Goal: Task Accomplishment & Management: Use online tool/utility

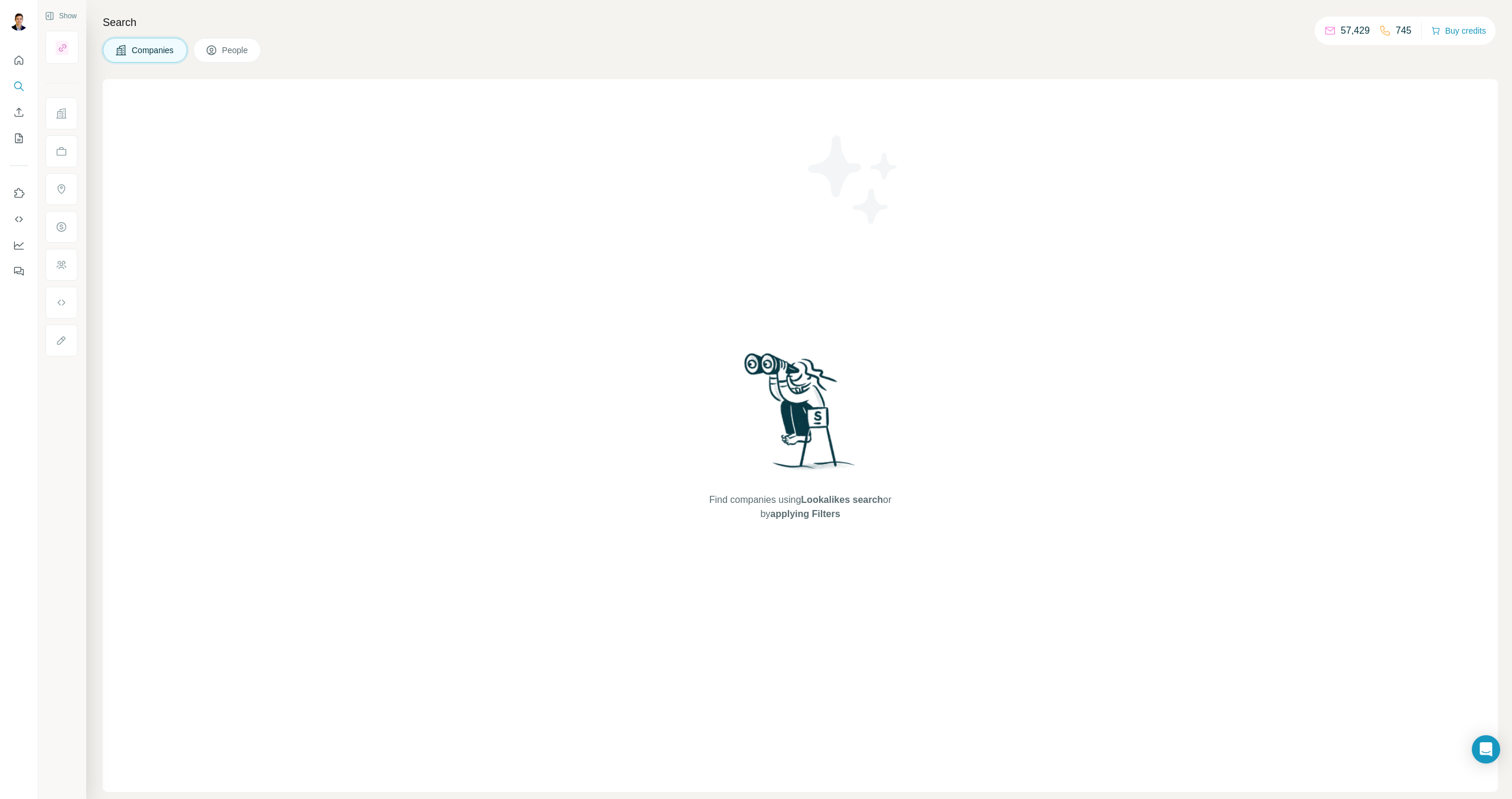
click at [239, 50] on span "People" at bounding box center [236, 50] width 27 height 12
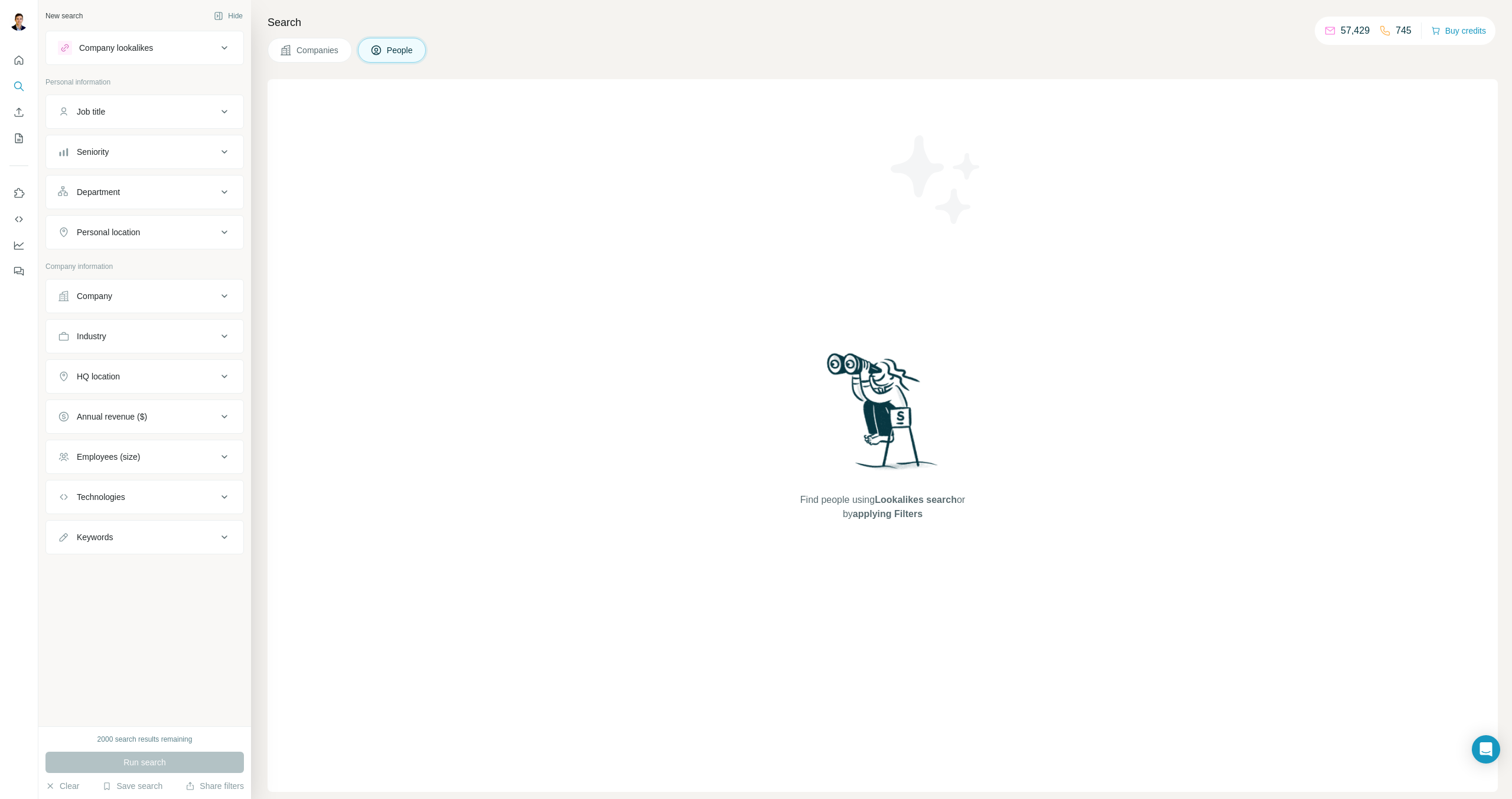
click at [321, 52] on span "Companies" at bounding box center [318, 50] width 43 height 12
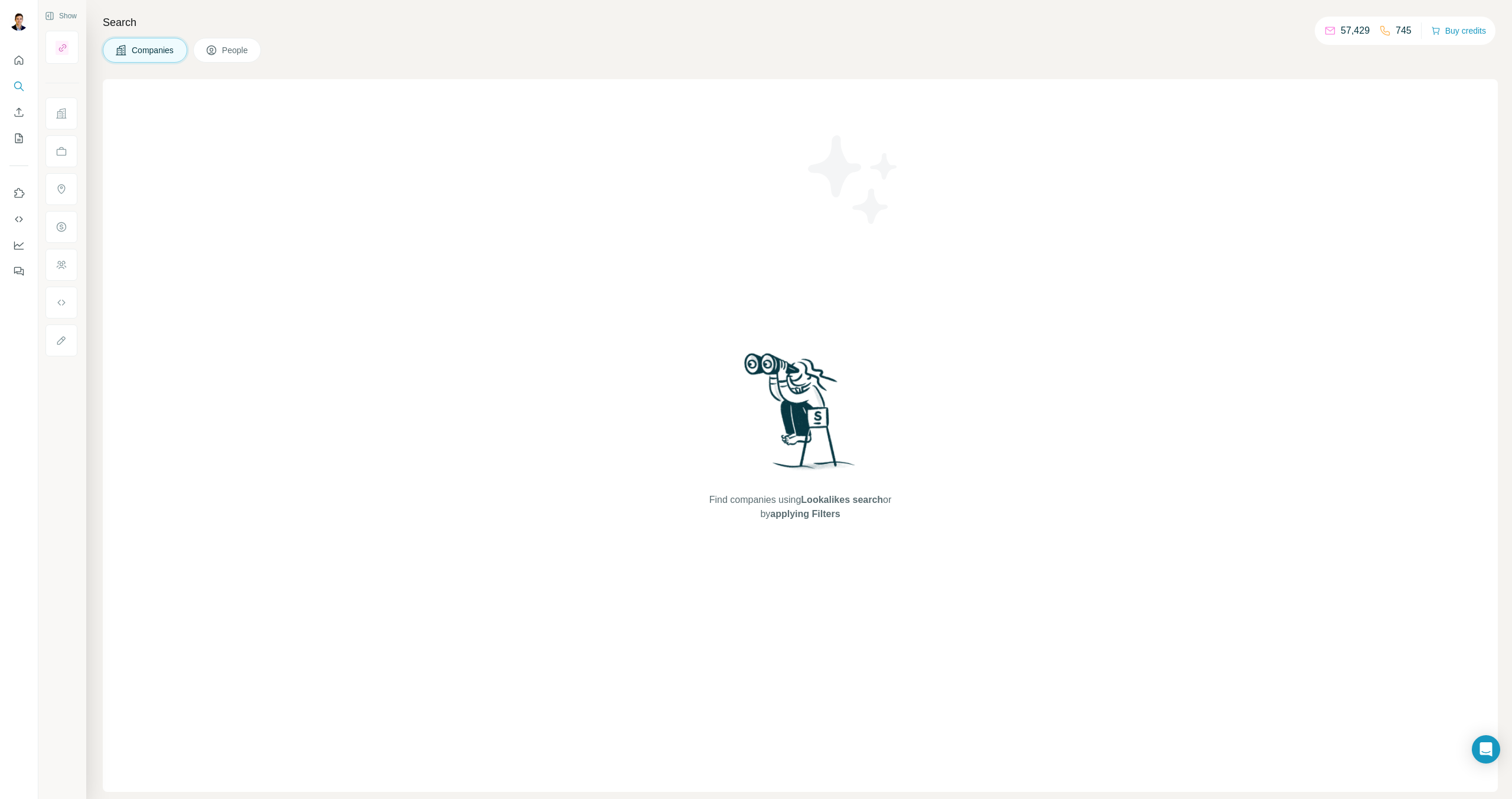
click at [243, 46] on span "People" at bounding box center [236, 50] width 27 height 12
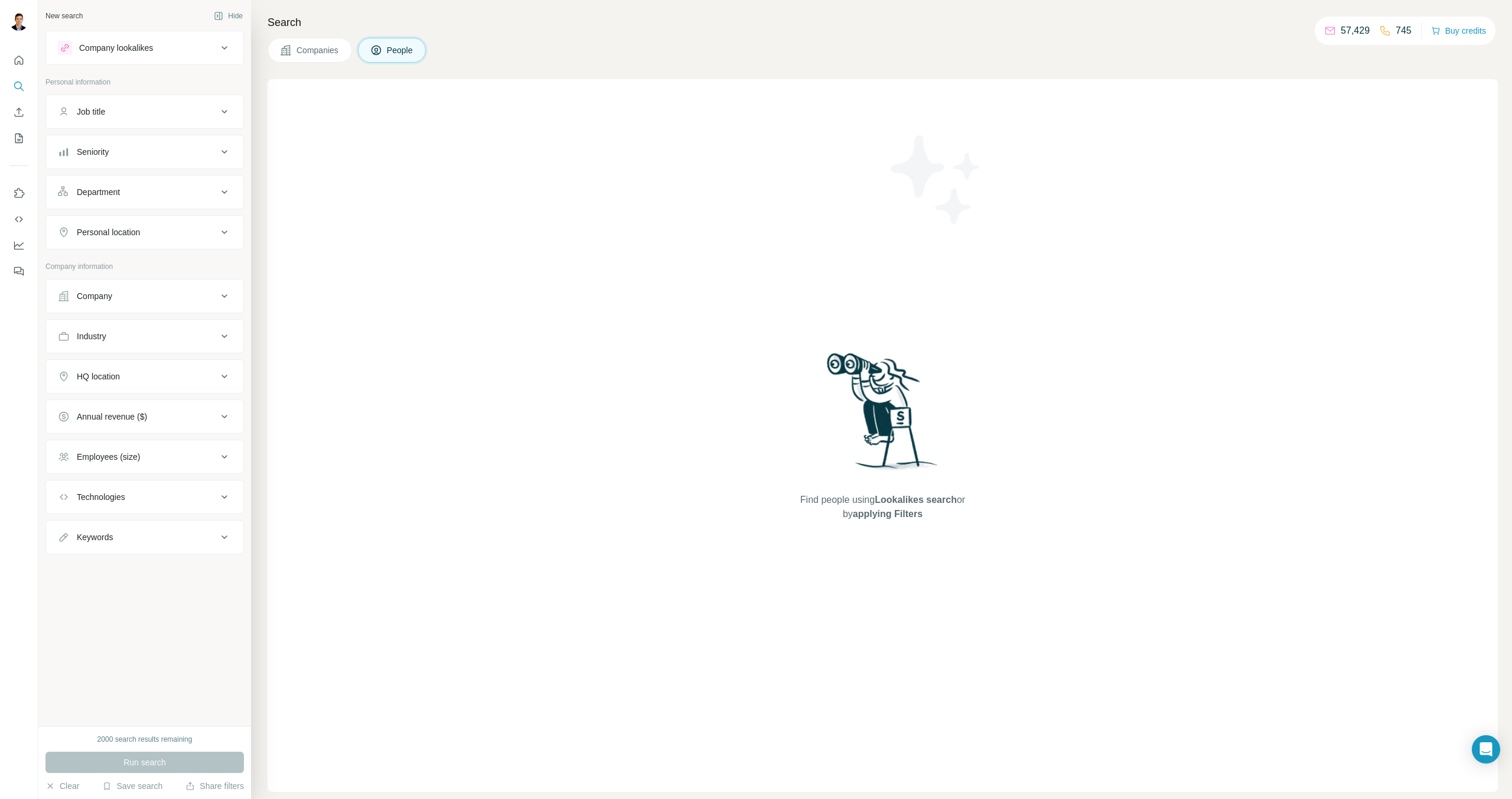
click at [328, 52] on span "Companies" at bounding box center [318, 50] width 43 height 12
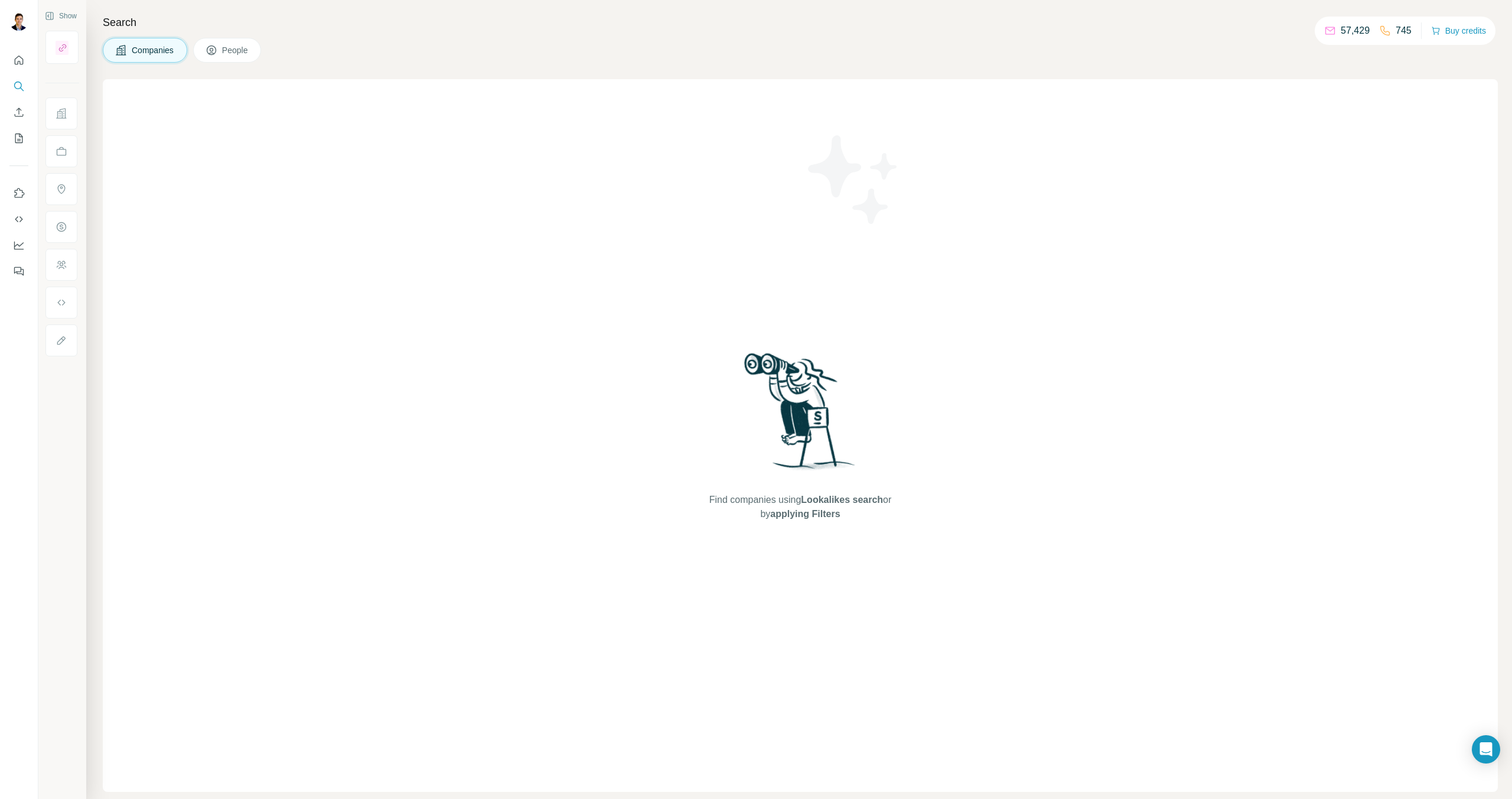
click at [240, 61] on button "People" at bounding box center [227, 50] width 69 height 25
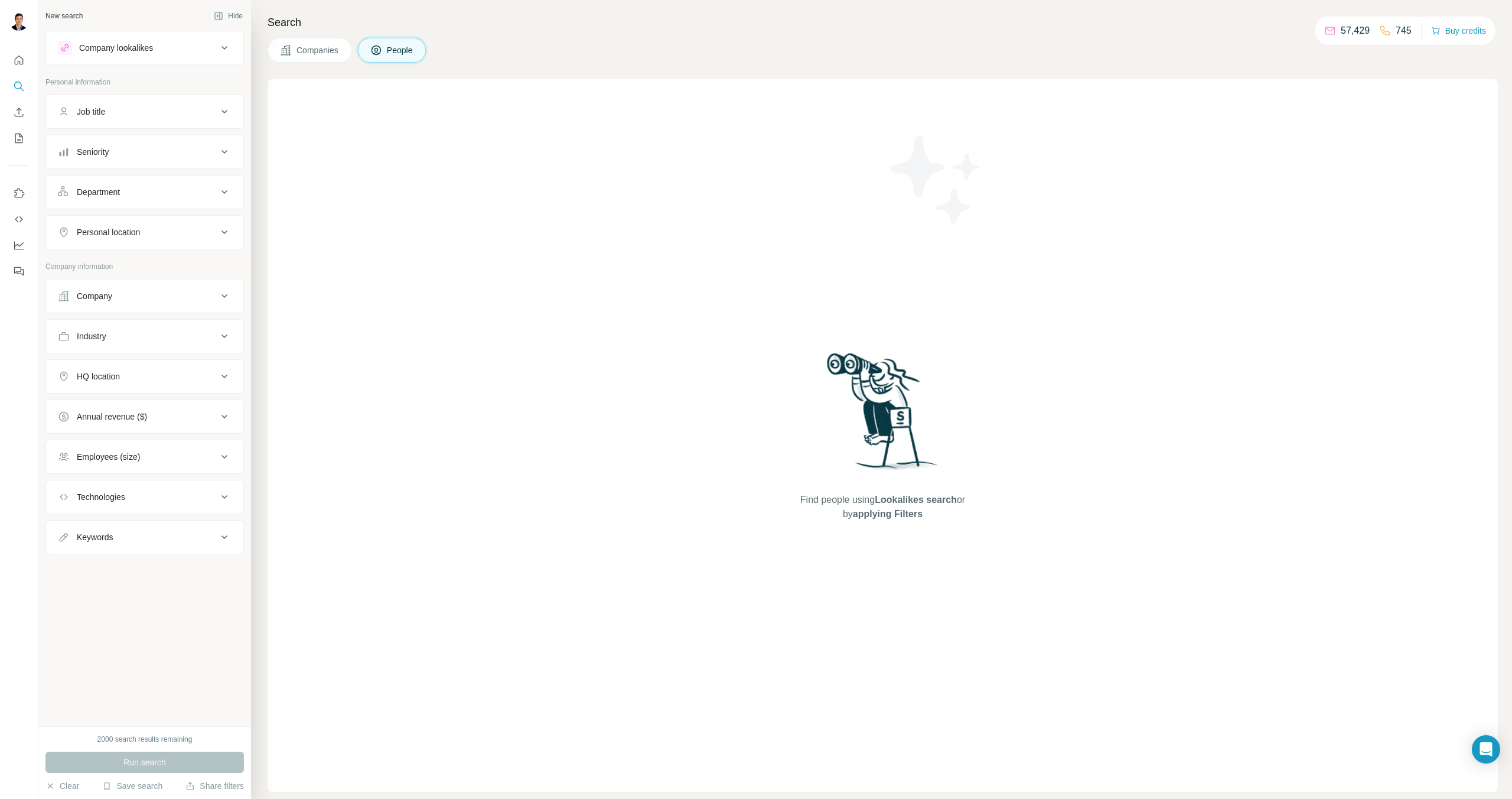
click at [213, 109] on div "Job title" at bounding box center [138, 112] width 160 height 12
click at [212, 109] on div "Job title" at bounding box center [138, 112] width 160 height 12
click at [22, 65] on icon "Quick start" at bounding box center [19, 60] width 12 height 12
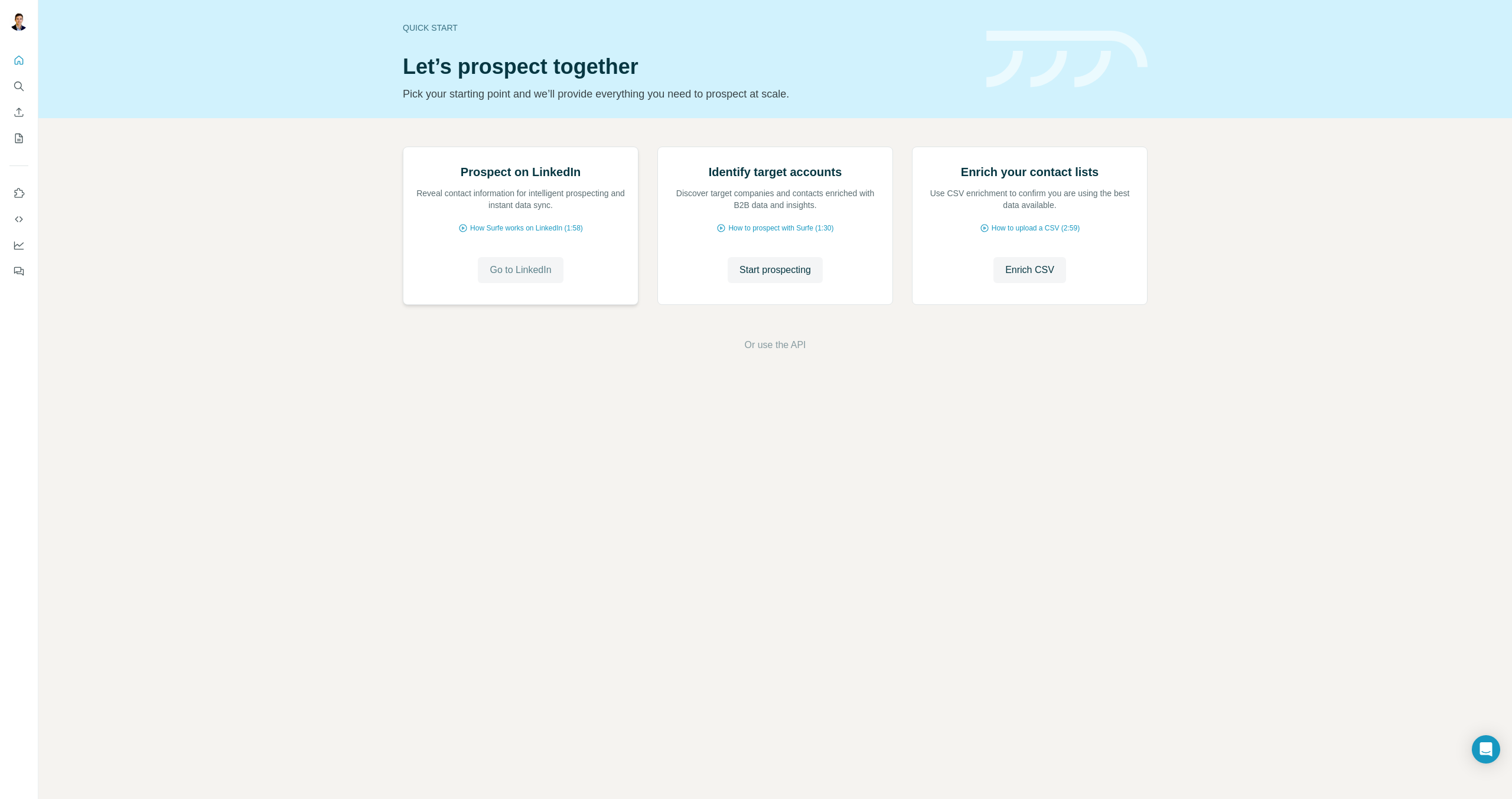
click at [534, 277] on span "Go to LinkedIn" at bounding box center [520, 270] width 61 height 14
click at [770, 277] on span "Start prospecting" at bounding box center [775, 270] width 71 height 14
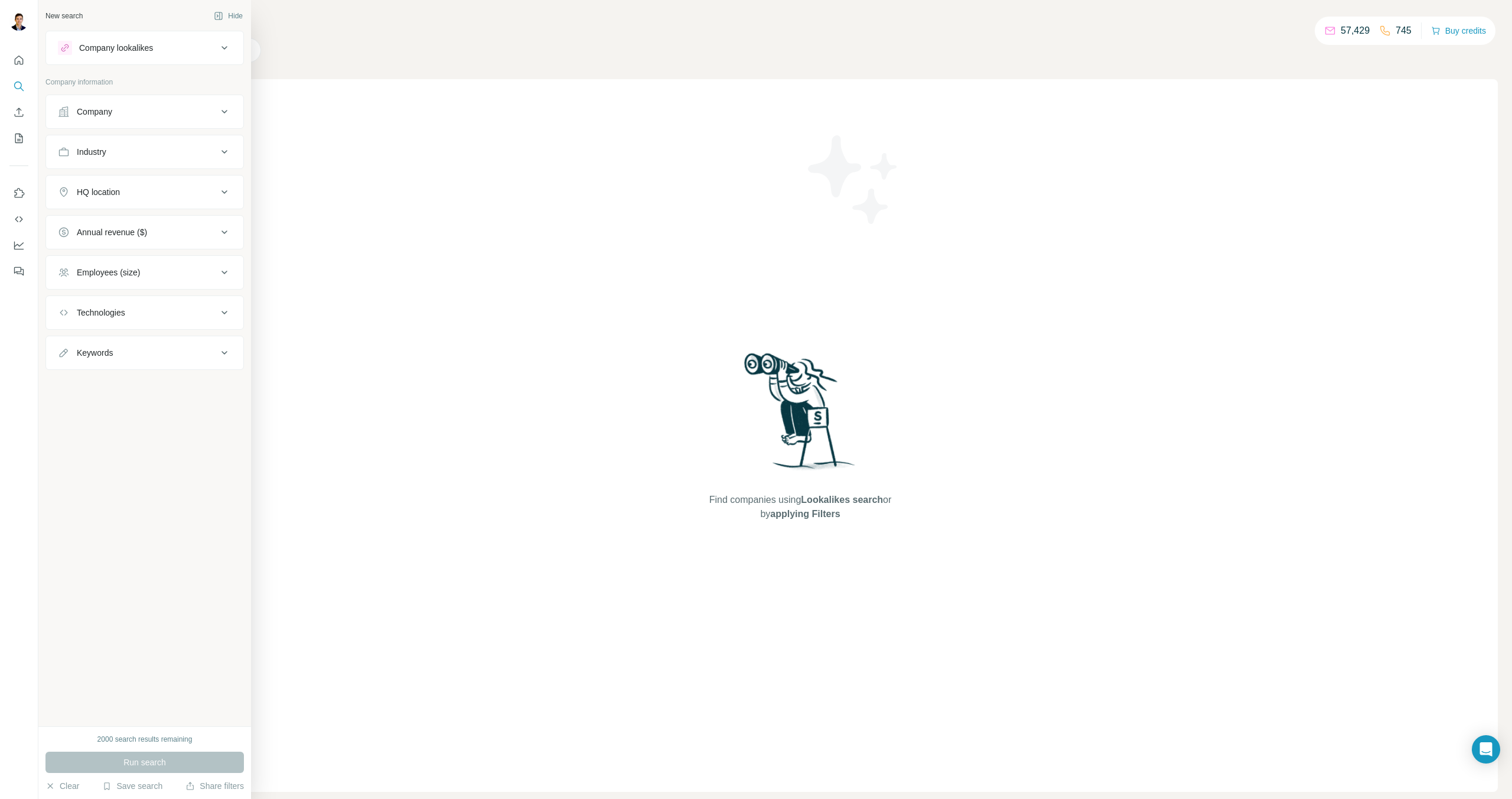
click at [100, 130] on ul "Company Industry HQ location Annual revenue ($) Employees (size) Technologies K…" at bounding box center [145, 232] width 199 height 275
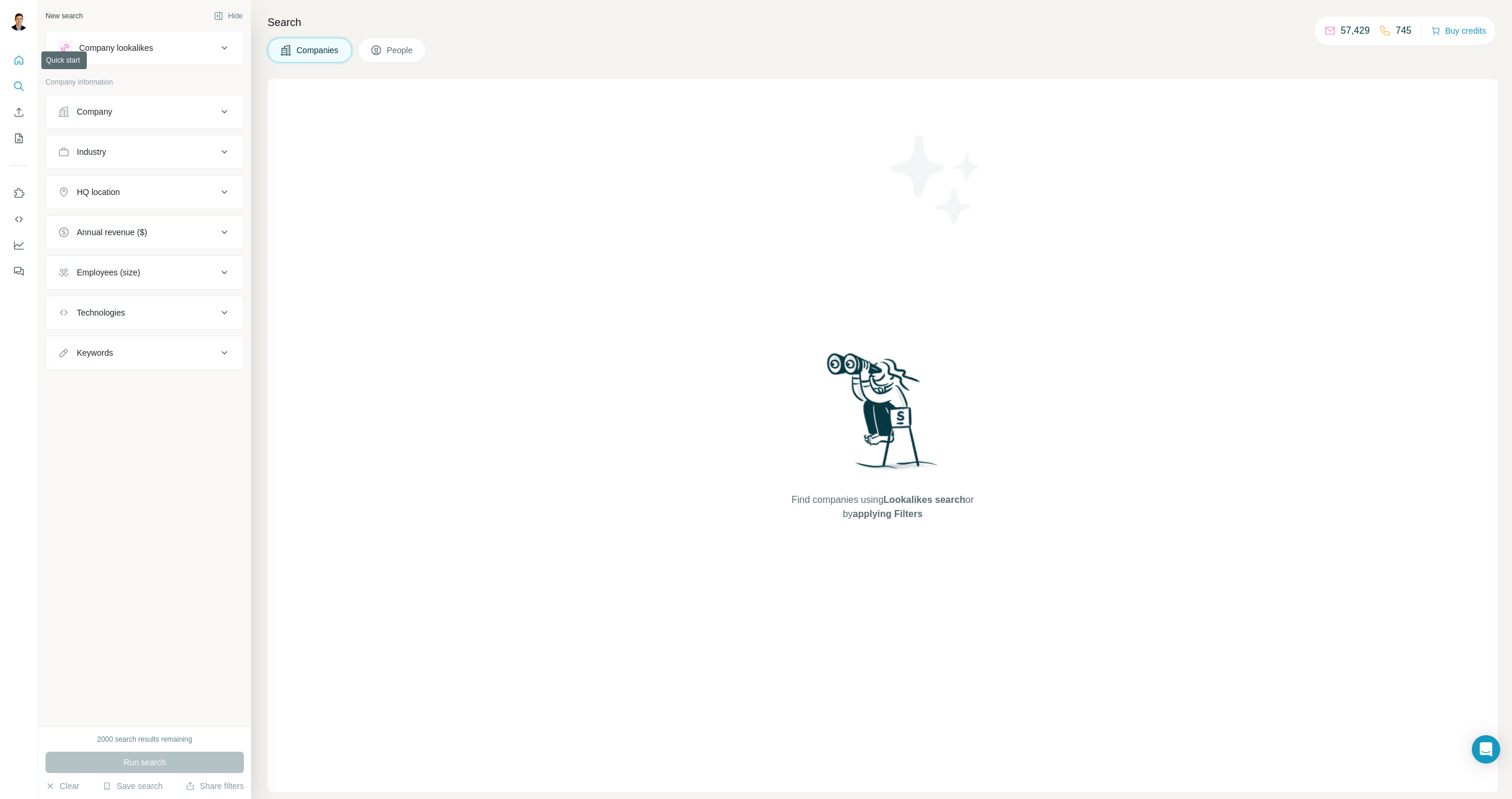
drag, startPoint x: 9, startPoint y: 63, endPoint x: 19, endPoint y: 57, distance: 11.7
click at [11, 64] on button "Quick start" at bounding box center [18, 60] width 19 height 22
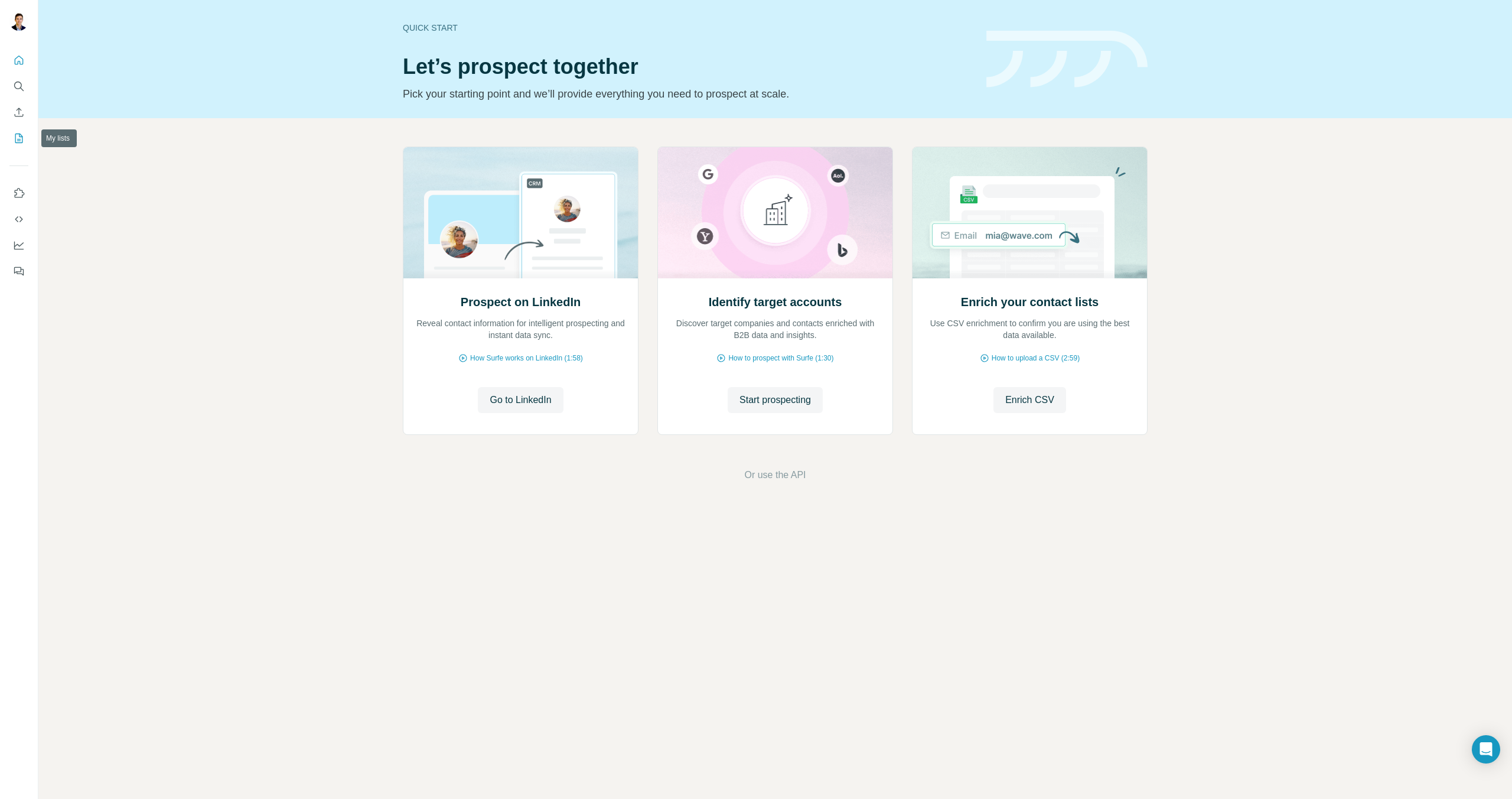
click at [20, 146] on button "My lists" at bounding box center [18, 138] width 19 height 22
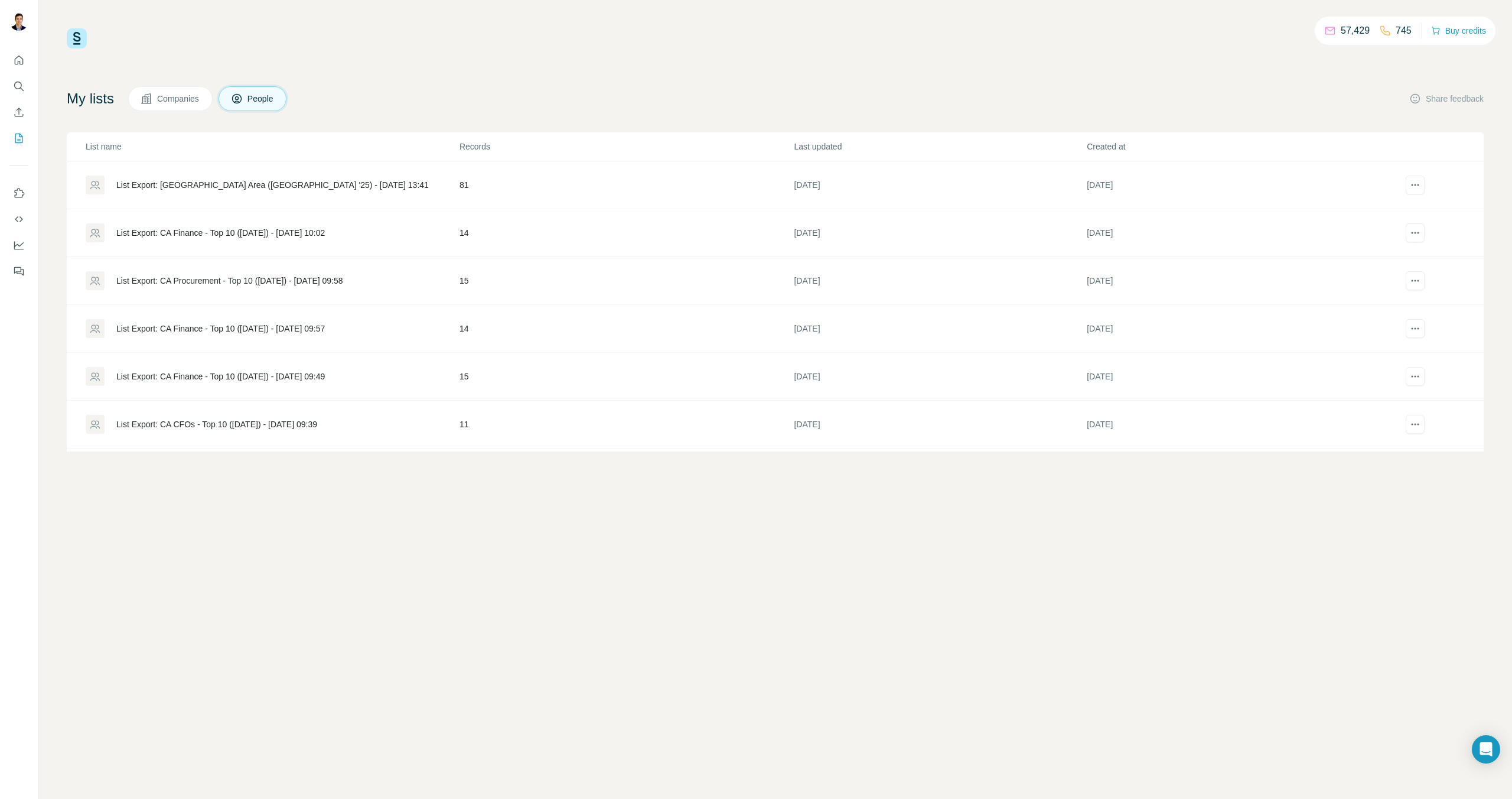
click at [267, 187] on div "List Export: [GEOGRAPHIC_DATA] Area ([GEOGRAPHIC_DATA] '25) - [DATE] 13:41" at bounding box center [273, 185] width 312 height 12
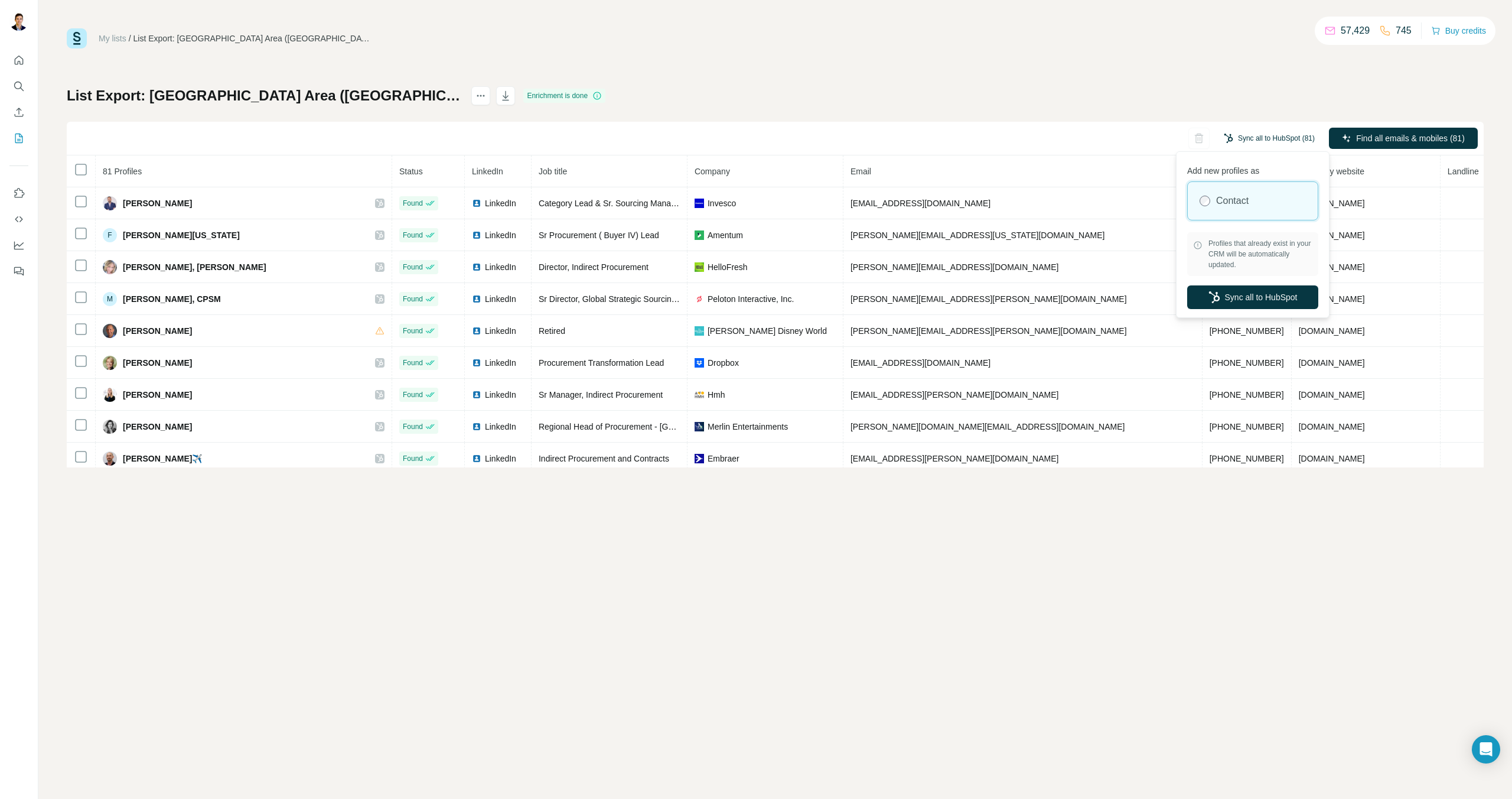
click at [1236, 137] on button "Sync all to HubSpot (81)" at bounding box center [1269, 138] width 107 height 18
click at [1246, 298] on button "Sync all to HubSpot" at bounding box center [1252, 297] width 131 height 24
click at [21, 139] on icon "My lists" at bounding box center [19, 138] width 12 height 12
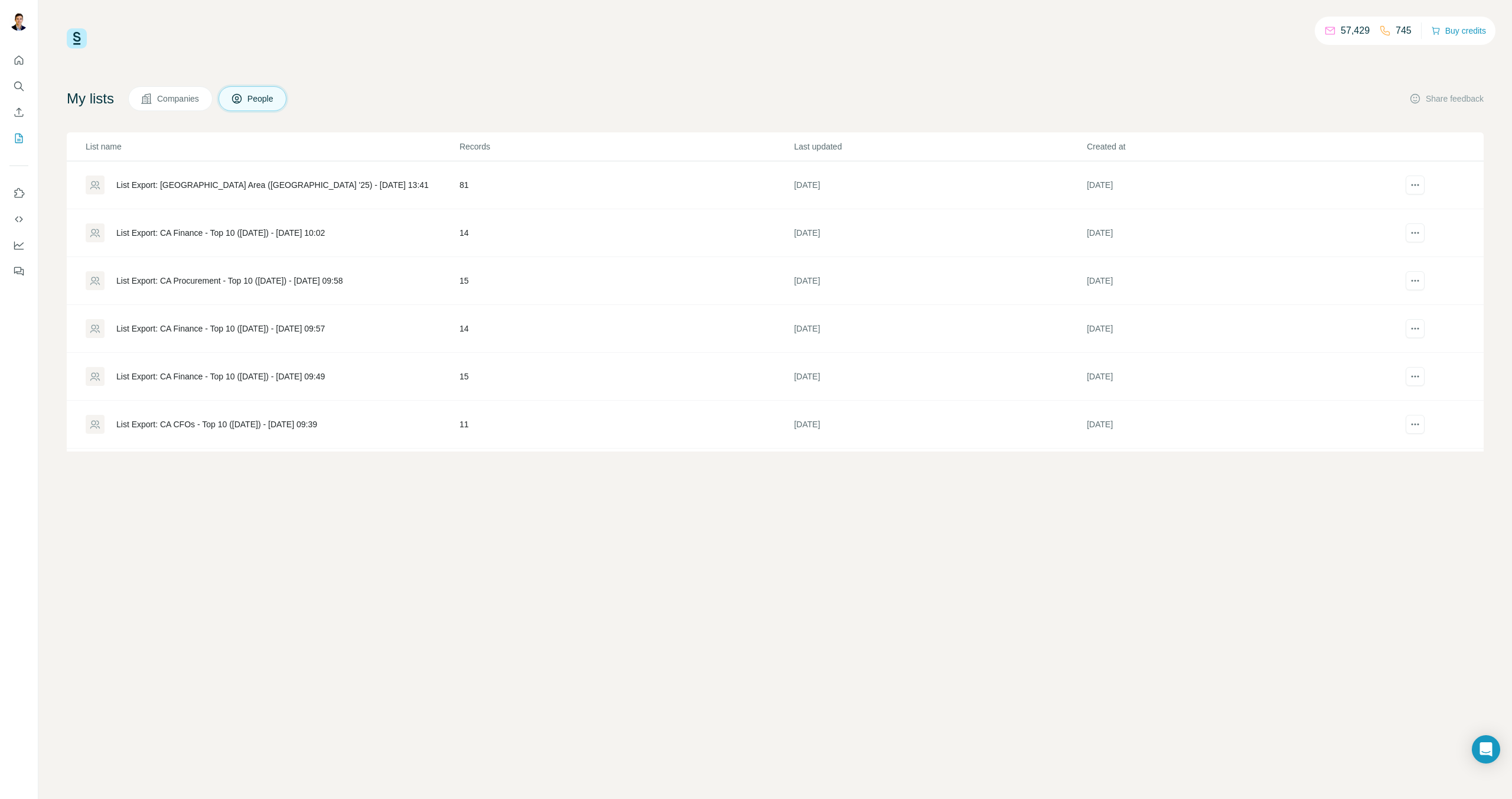
click at [266, 184] on div "List Export: [GEOGRAPHIC_DATA] Area ([GEOGRAPHIC_DATA] '25) - [DATE] 13:41" at bounding box center [273, 185] width 312 height 12
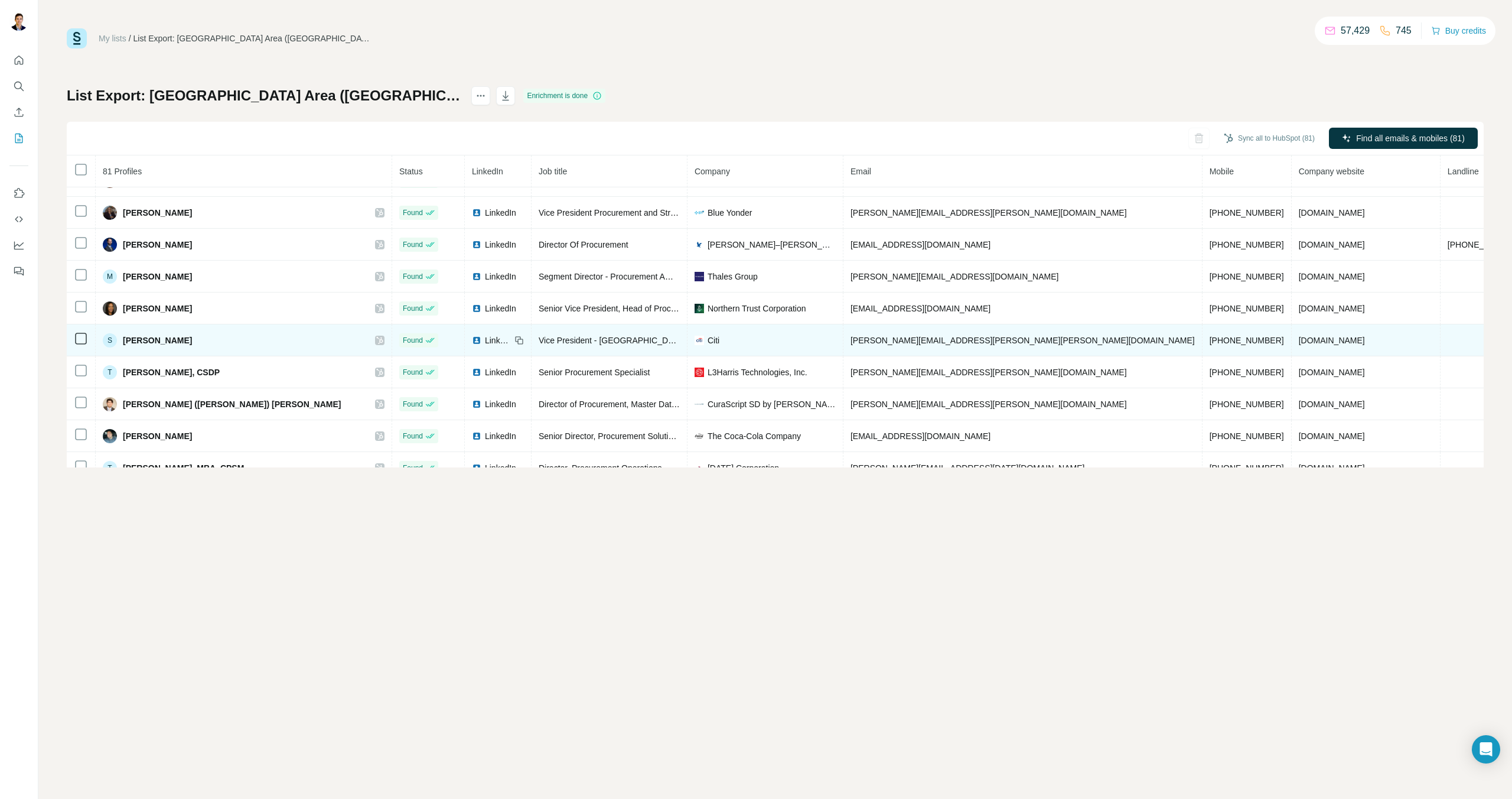
scroll to position [2304, 0]
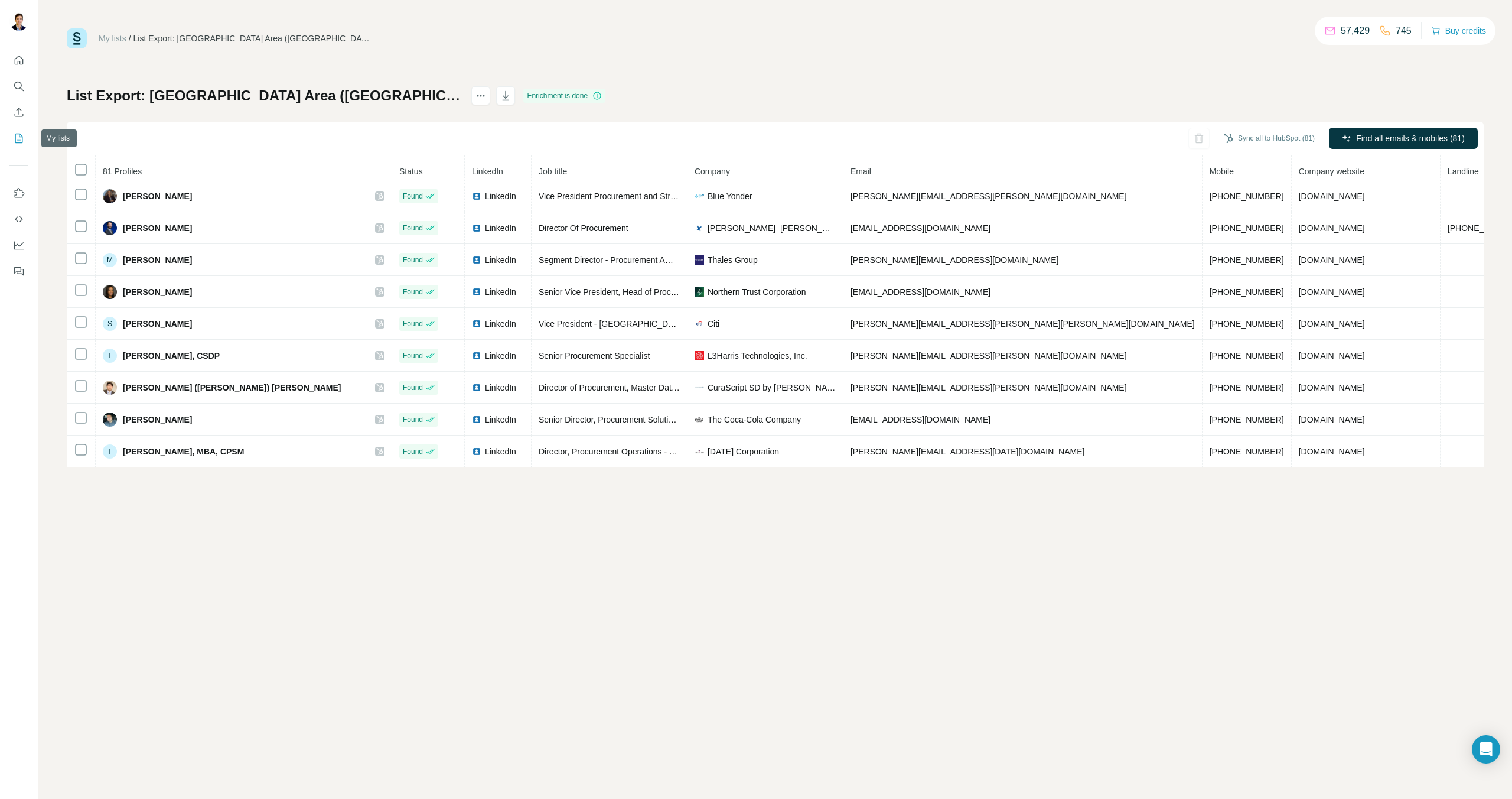
click at [18, 139] on icon "My lists" at bounding box center [20, 137] width 6 height 8
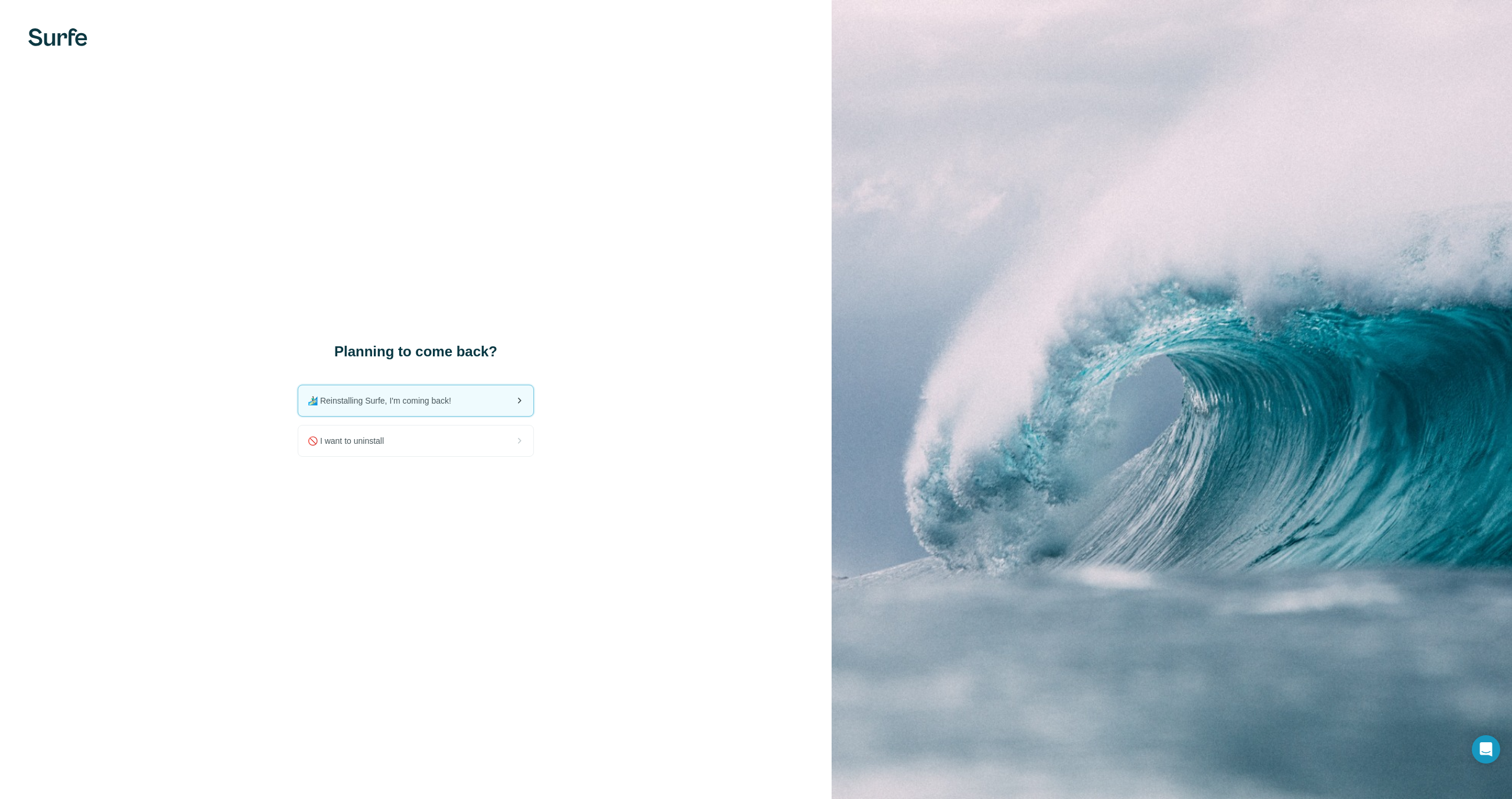
click at [476, 411] on div "🏄🏻‍♂️ Reinstalling Surfe, I'm coming back!" at bounding box center [416, 400] width 235 height 31
click at [51, 58] on div "Planning to come back? 🏄🏻‍♂️ Reinstalling Surfe, I'm coming back! 🚫 I want to u…" at bounding box center [416, 400] width 832 height 799
click at [52, 48] on div "Planning to come back? 🏄🏻‍♂️ Reinstalling Surfe, I'm coming back! 🚫 I want to u…" at bounding box center [416, 400] width 832 height 799
click at [59, 35] on img at bounding box center [58, 37] width 59 height 18
click at [60, 35] on img at bounding box center [58, 37] width 59 height 18
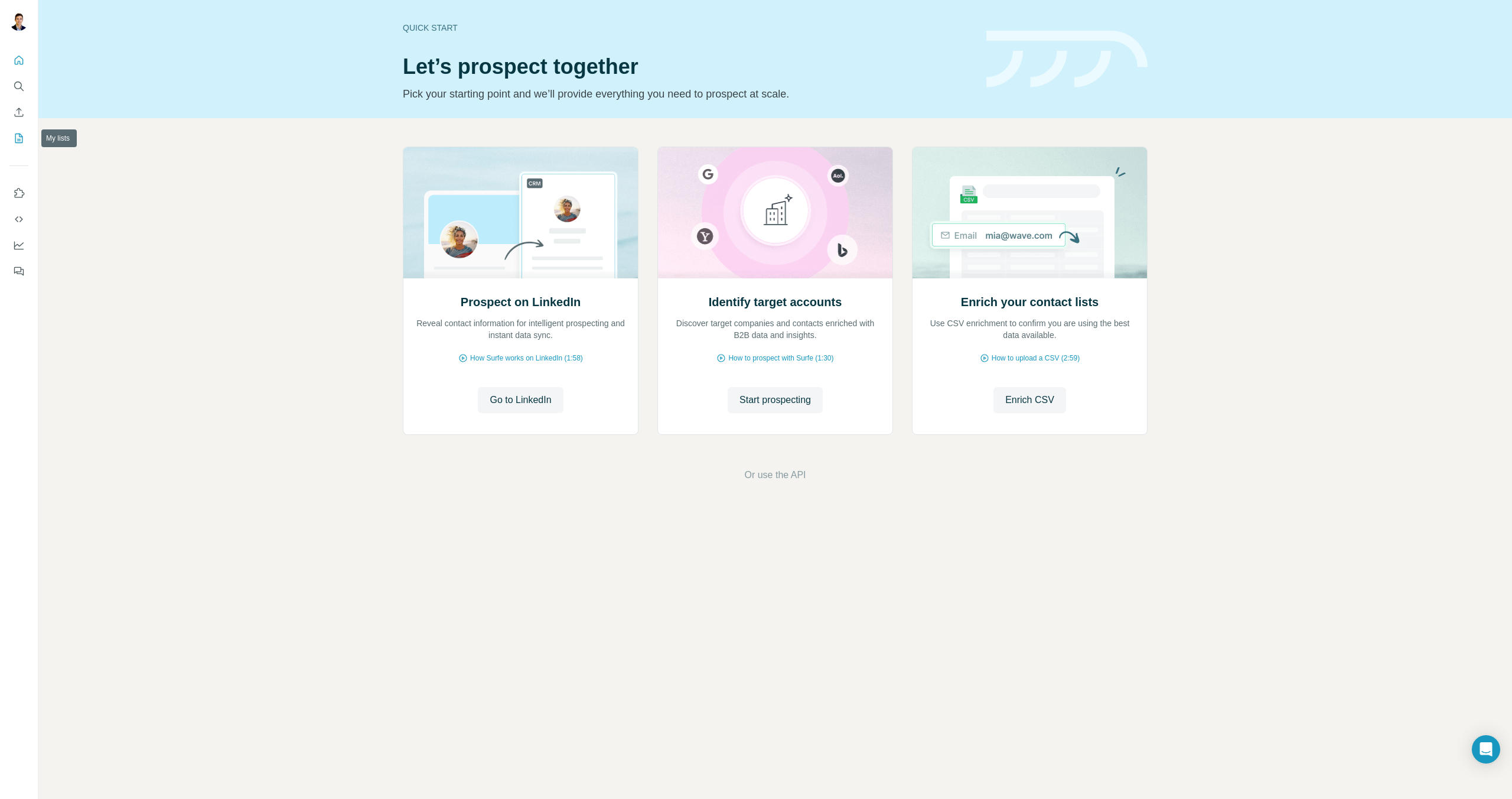
click at [22, 142] on icon "My lists" at bounding box center [19, 138] width 12 height 12
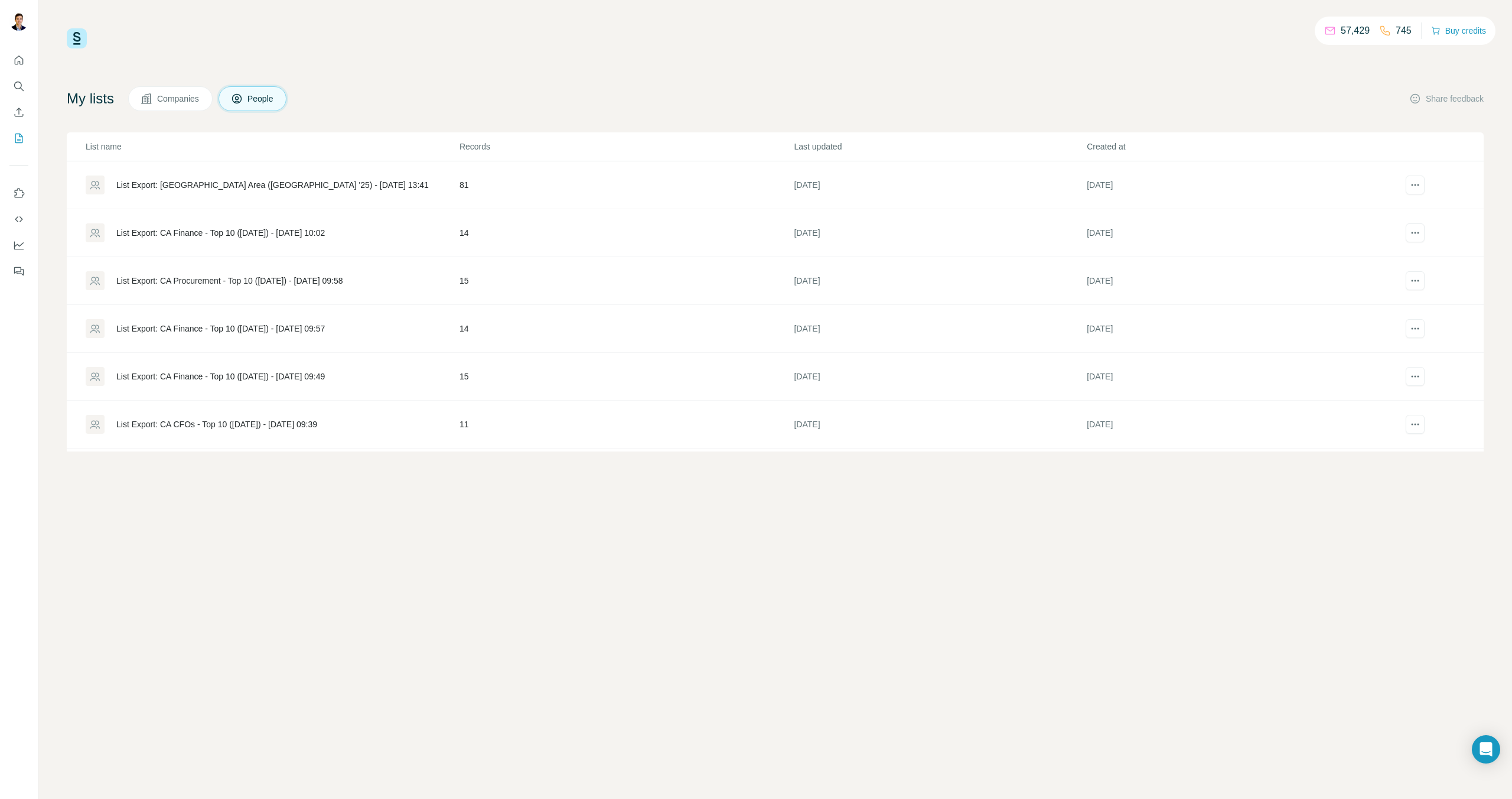
click at [1396, 31] on p "745" at bounding box center [1403, 31] width 16 height 14
click at [1396, 33] on p "745" at bounding box center [1403, 31] width 16 height 14
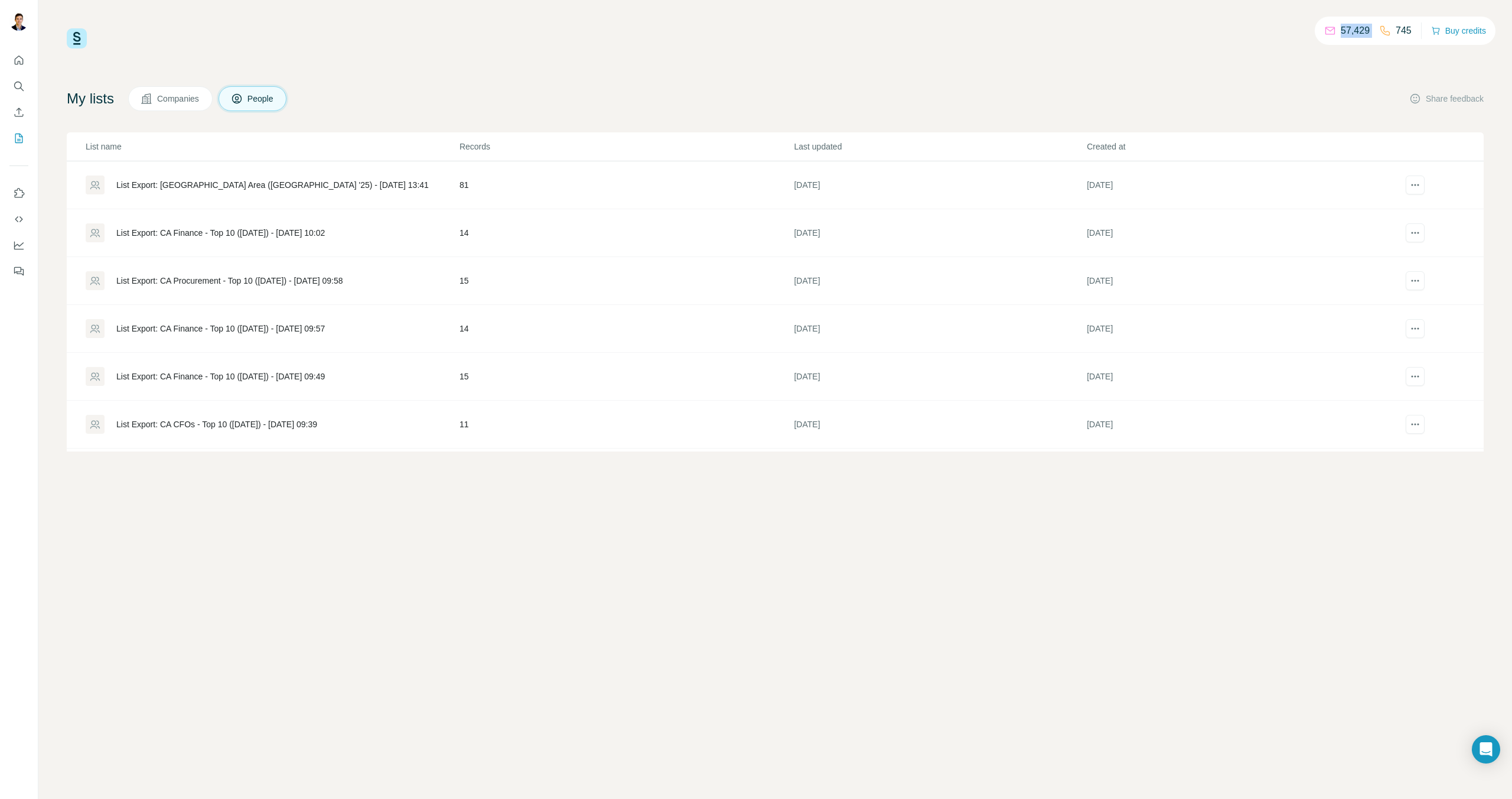
click at [1396, 33] on p "745" at bounding box center [1403, 31] width 16 height 14
click at [1396, 32] on p "745" at bounding box center [1403, 31] width 16 height 14
click at [1396, 33] on p "745" at bounding box center [1403, 31] width 16 height 14
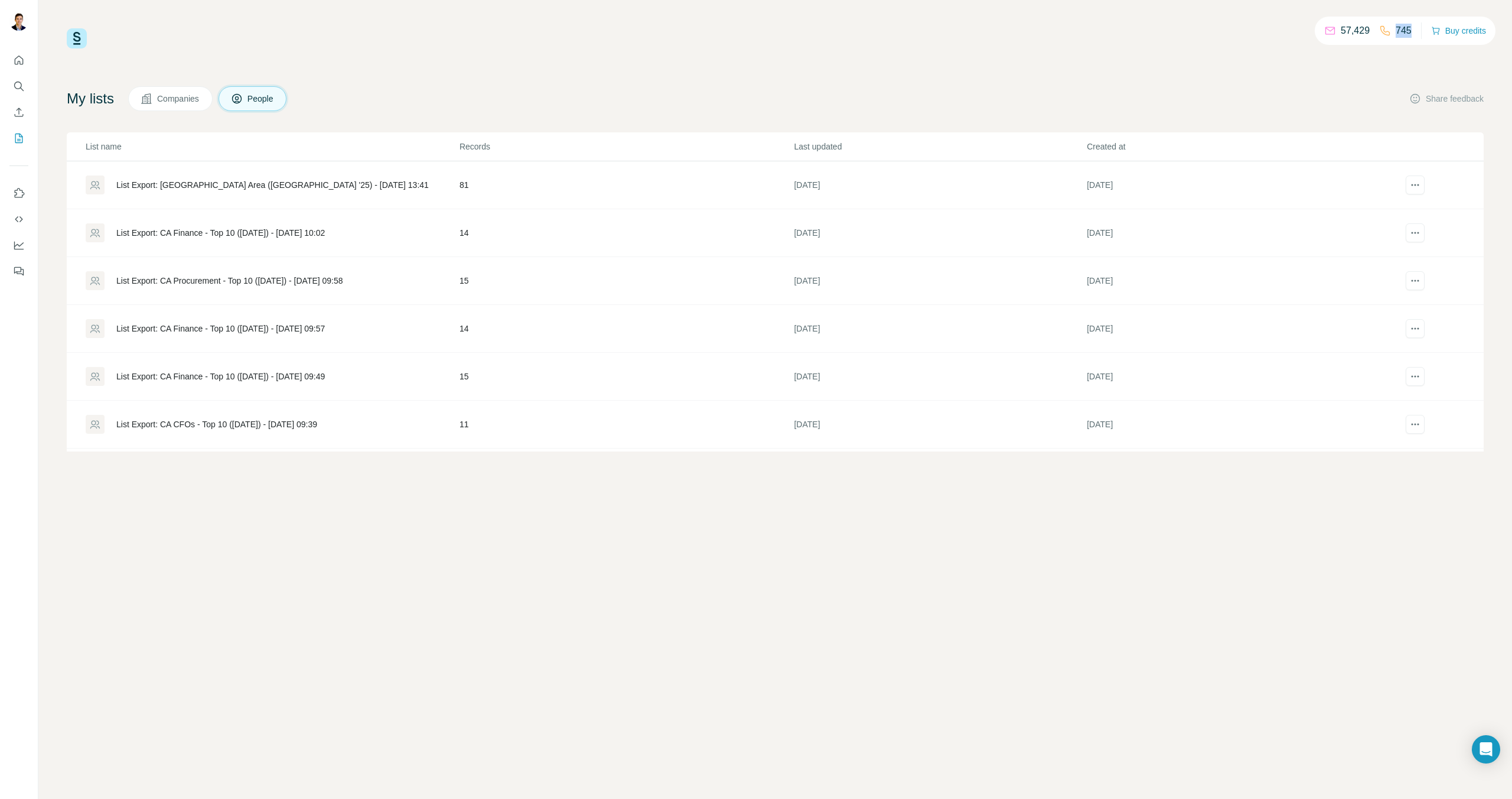
click at [1396, 33] on p "745" at bounding box center [1403, 31] width 16 height 14
click at [1398, 33] on p "745" at bounding box center [1403, 31] width 16 height 14
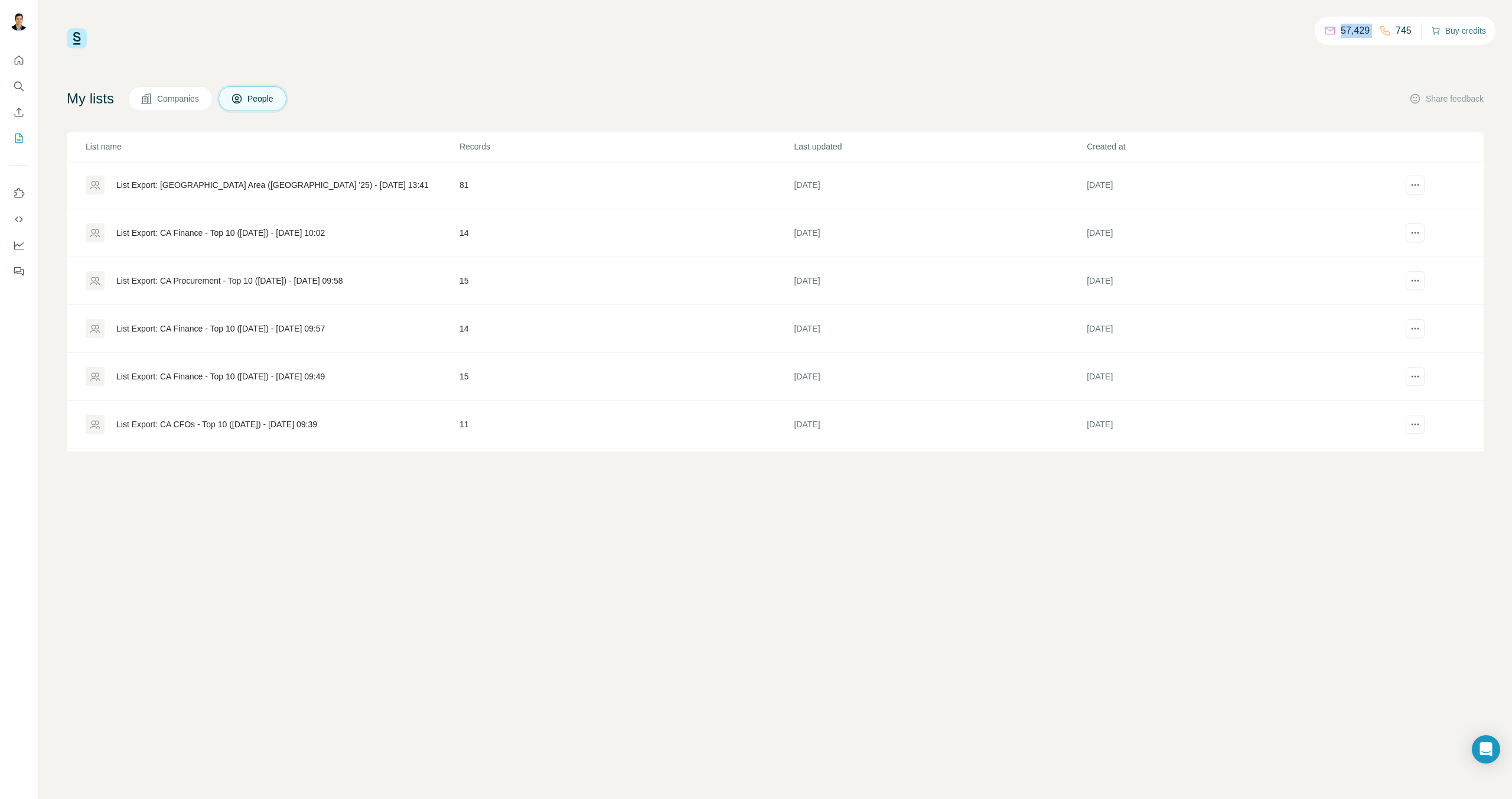
click at [1445, 36] on button "Buy credits" at bounding box center [1459, 30] width 55 height 16
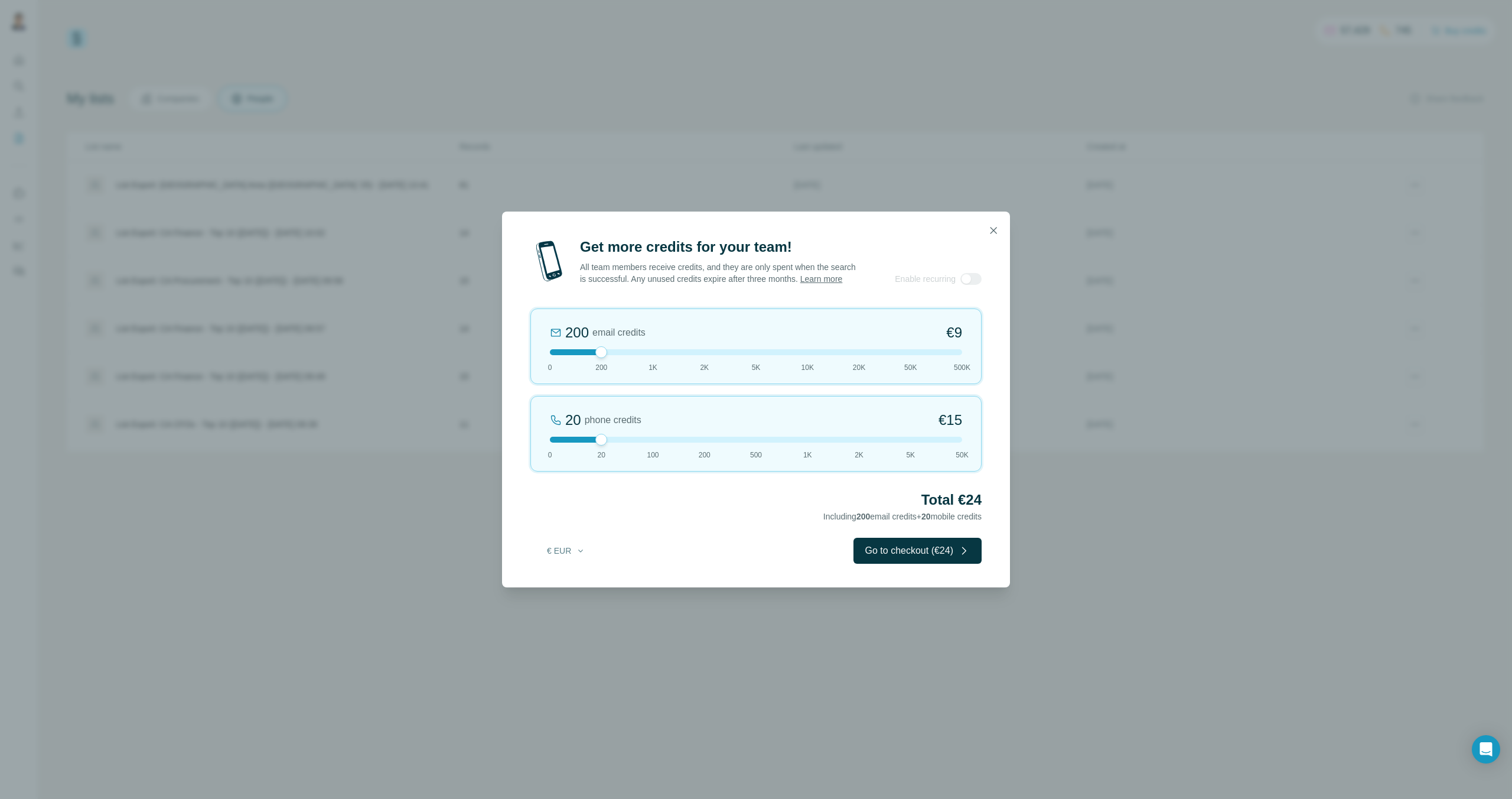
drag, startPoint x: 617, startPoint y: 447, endPoint x: 939, endPoint y: 451, distance: 322.0
click at [939, 451] on div "20 phone credits €[PHONE_NUMBER] 1K 2K 5K 50K" at bounding box center [756, 434] width 451 height 76
drag, startPoint x: 953, startPoint y: 447, endPoint x: 714, endPoint y: 475, distance: 240.6
click at [714, 471] on div "50K phone credits 40% Discount €21,600 0 20 100 200 500 1K 2K 5K 50K" at bounding box center [756, 434] width 451 height 76
click at [1001, 225] on button "button" at bounding box center [994, 230] width 24 height 24
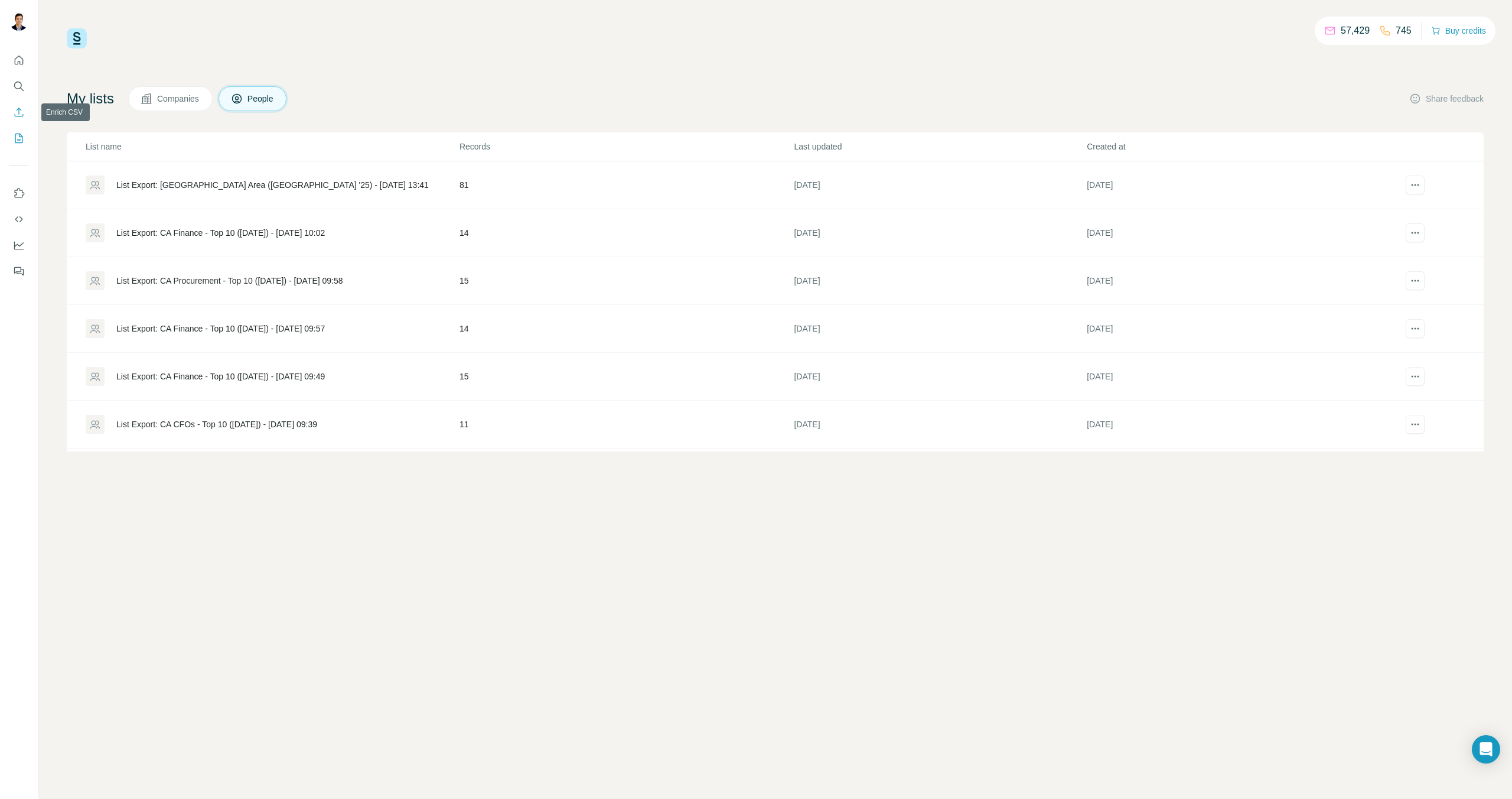
click at [20, 105] on button "Enrich CSV" at bounding box center [18, 112] width 19 height 22
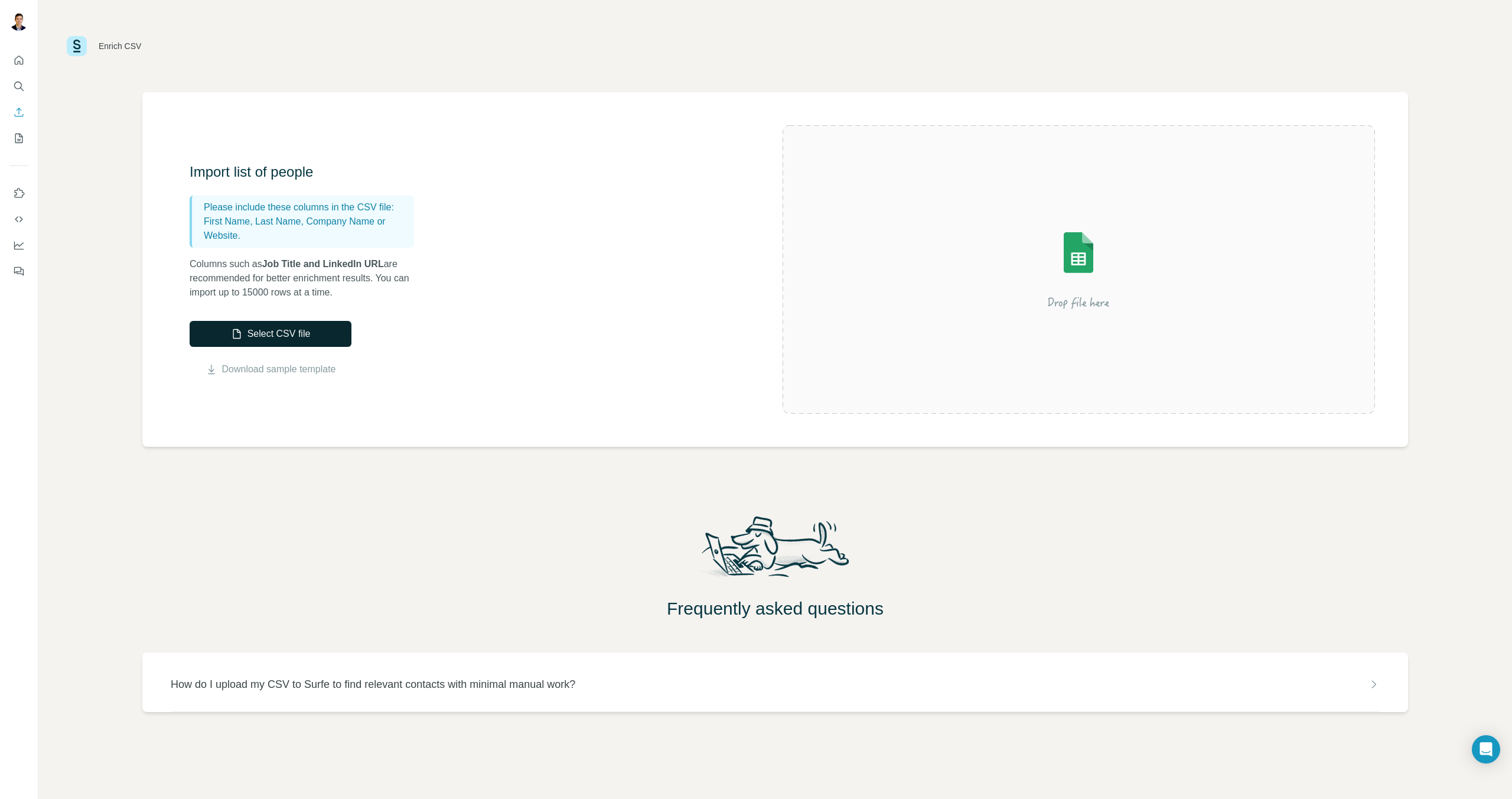
click at [269, 339] on button "Select CSV file" at bounding box center [271, 334] width 162 height 26
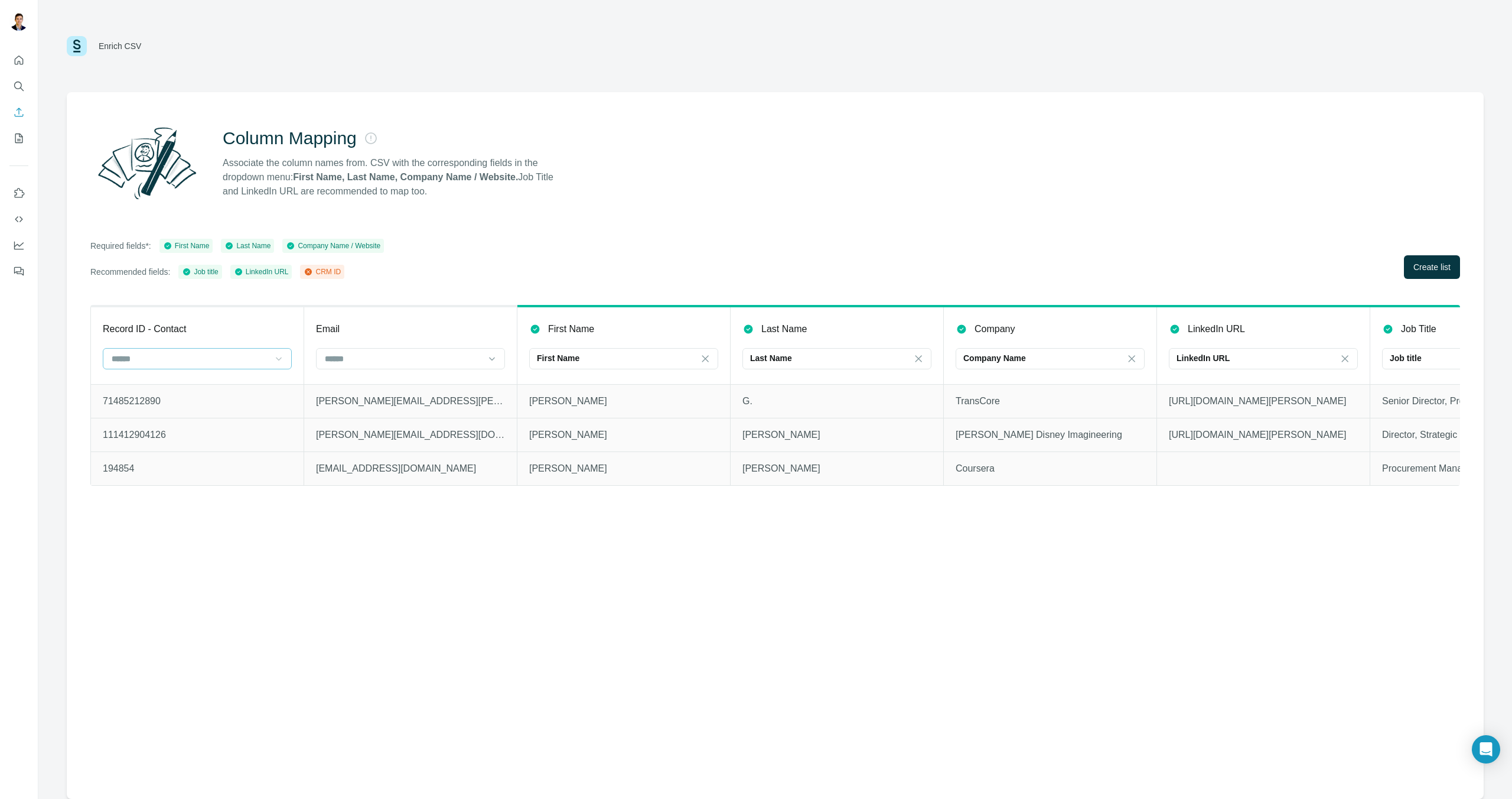
click at [273, 360] on icon at bounding box center [278, 358] width 12 height 12
click at [242, 394] on div "Company website" at bounding box center [197, 385] width 183 height 22
click at [251, 363] on div "Company website" at bounding box center [190, 358] width 160 height 20
click at [219, 391] on div "CRM ID" at bounding box center [197, 385] width 183 height 22
click at [433, 369] on div at bounding box center [410, 360] width 189 height 24
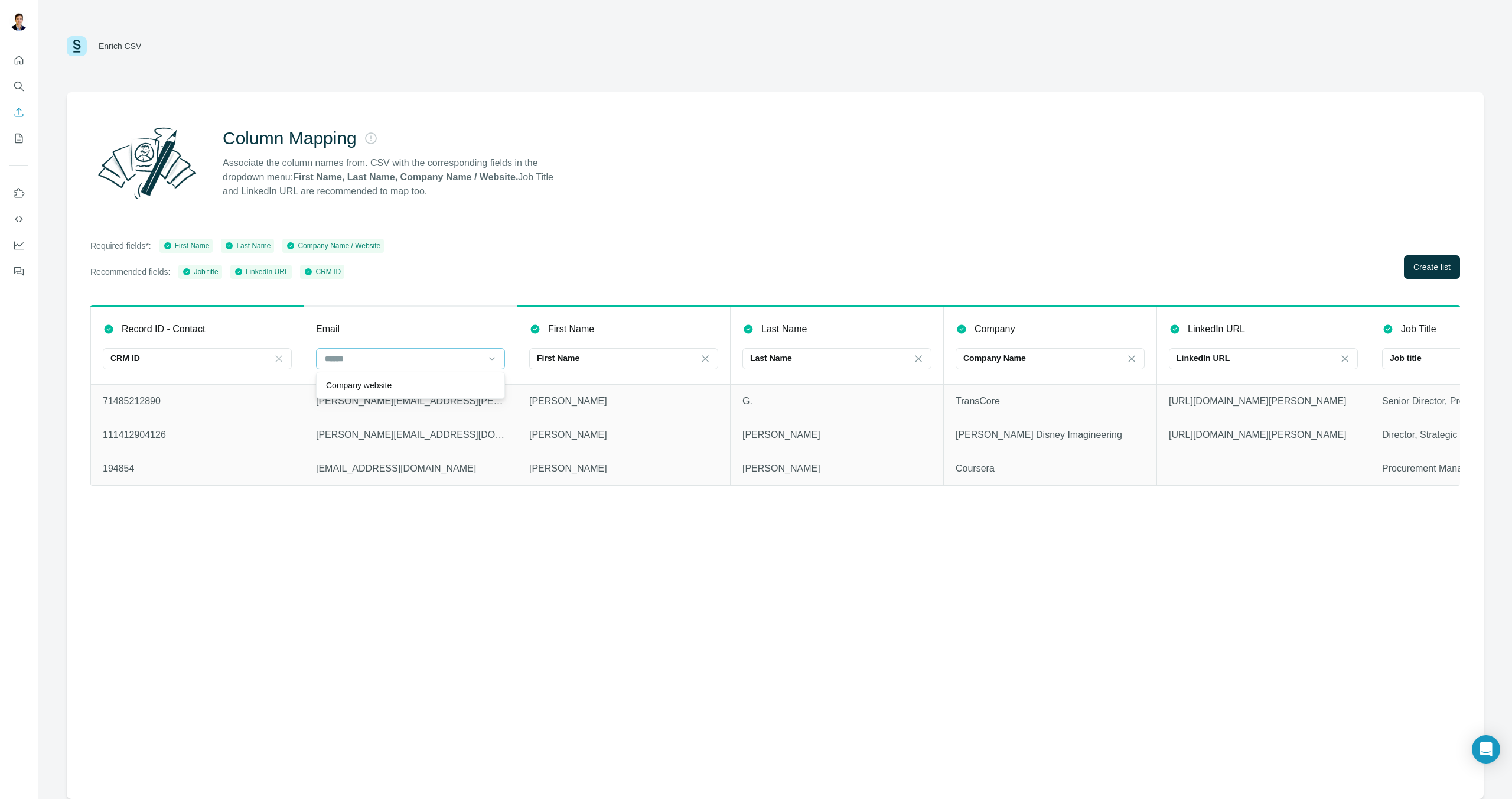
click at [434, 367] on div at bounding box center [403, 358] width 160 height 20
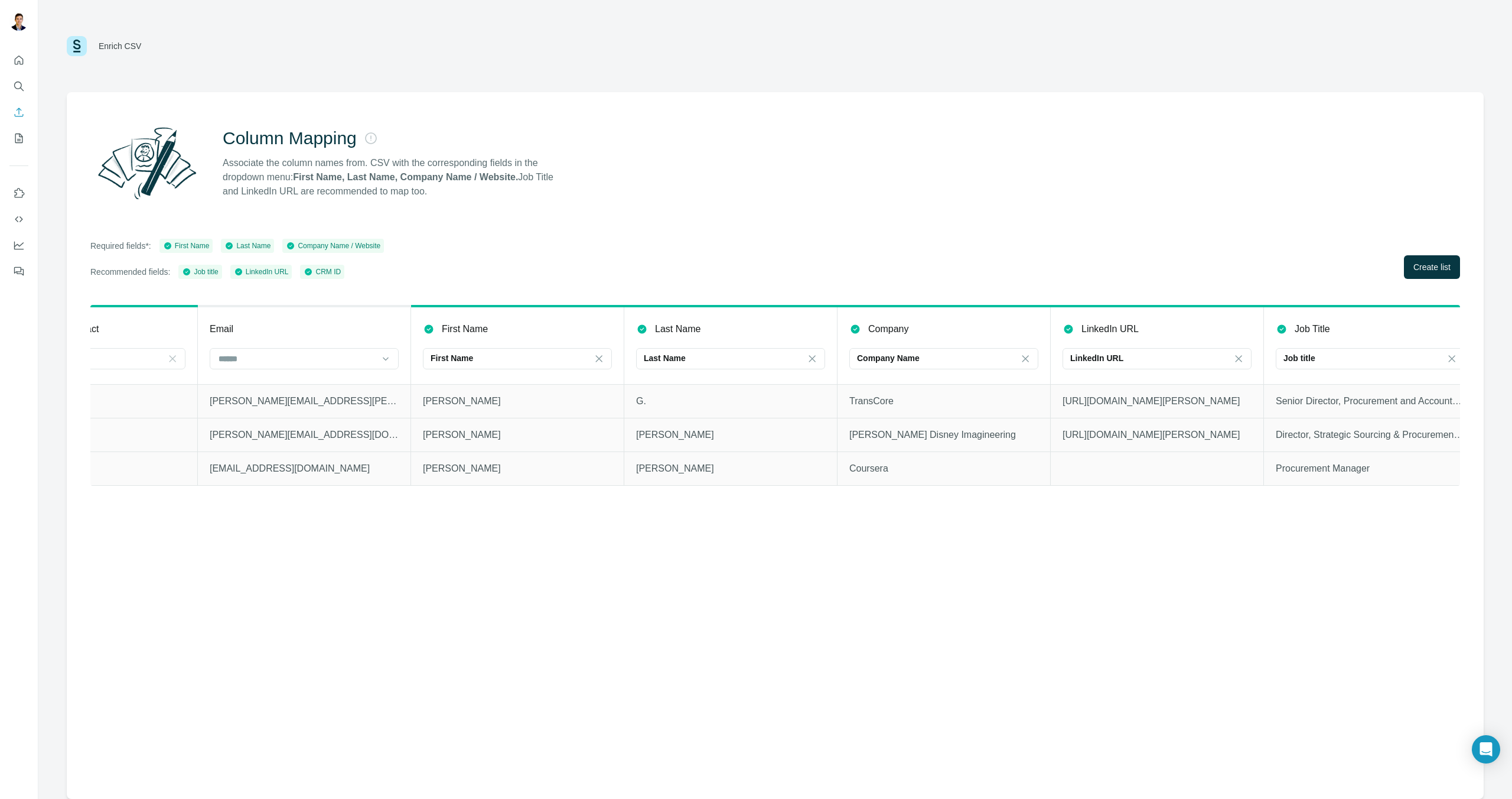
scroll to position [0, 124]
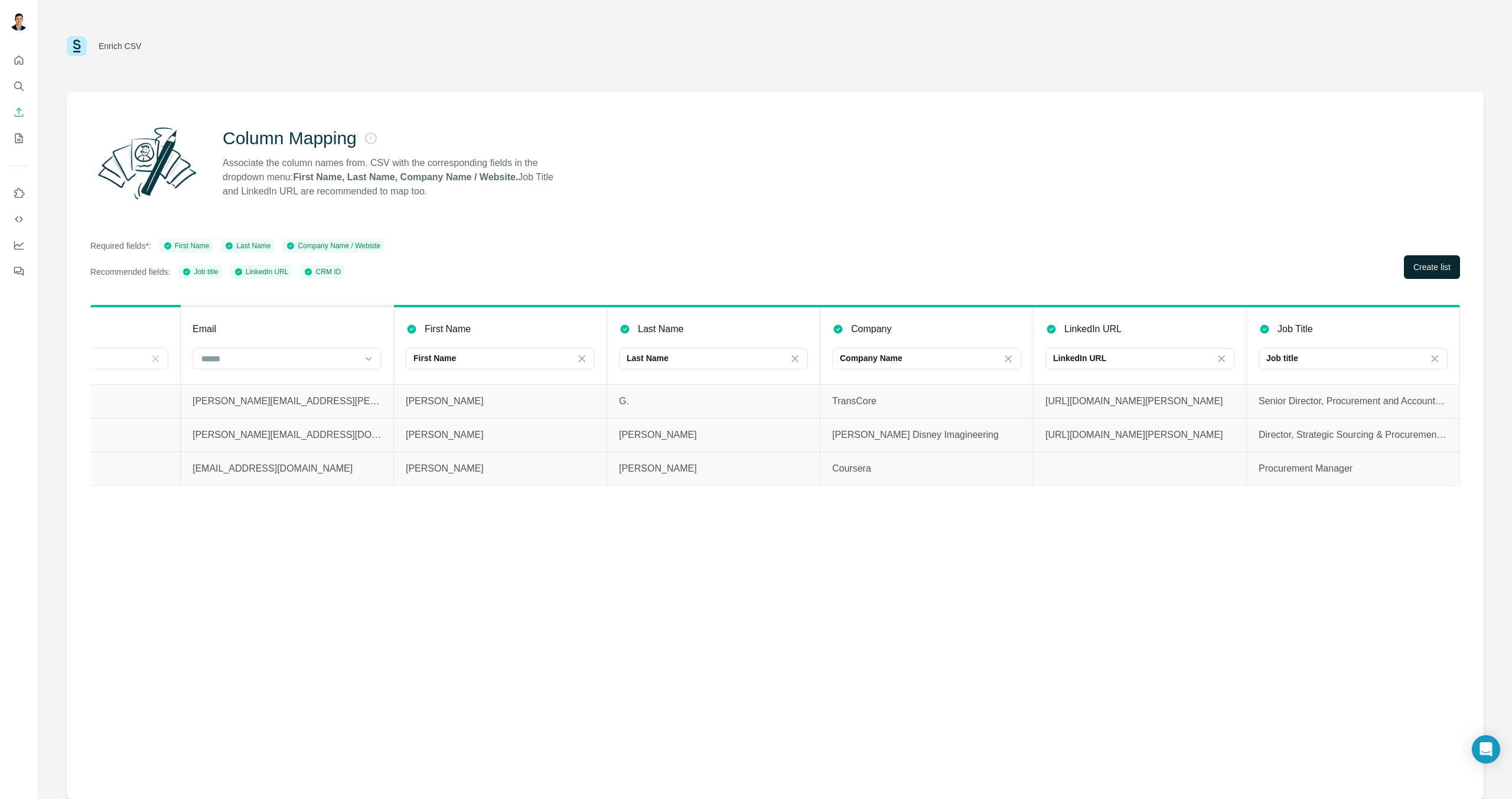
click at [1433, 263] on span "Create list" at bounding box center [1432, 267] width 37 height 12
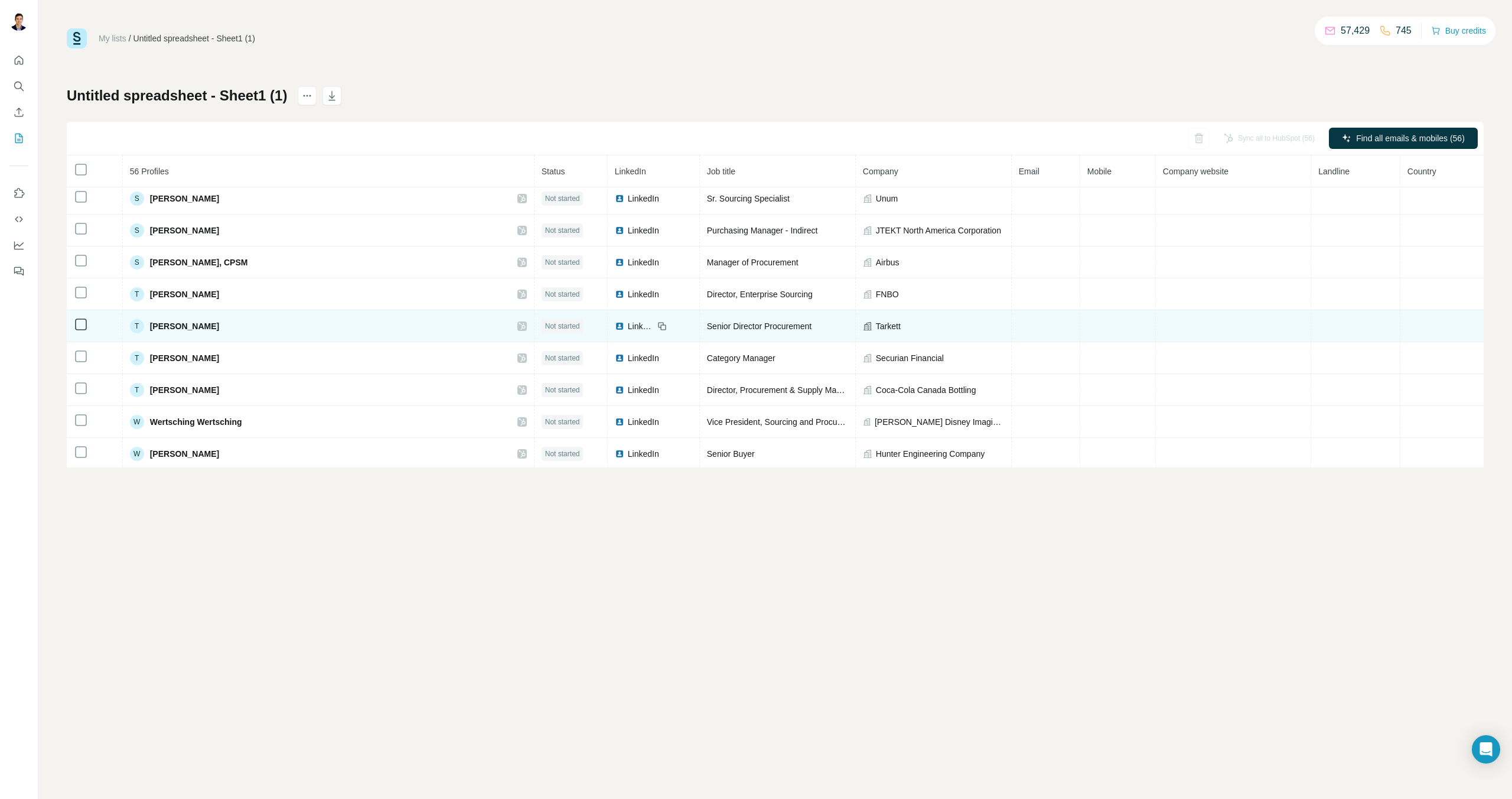
scroll to position [1506, 0]
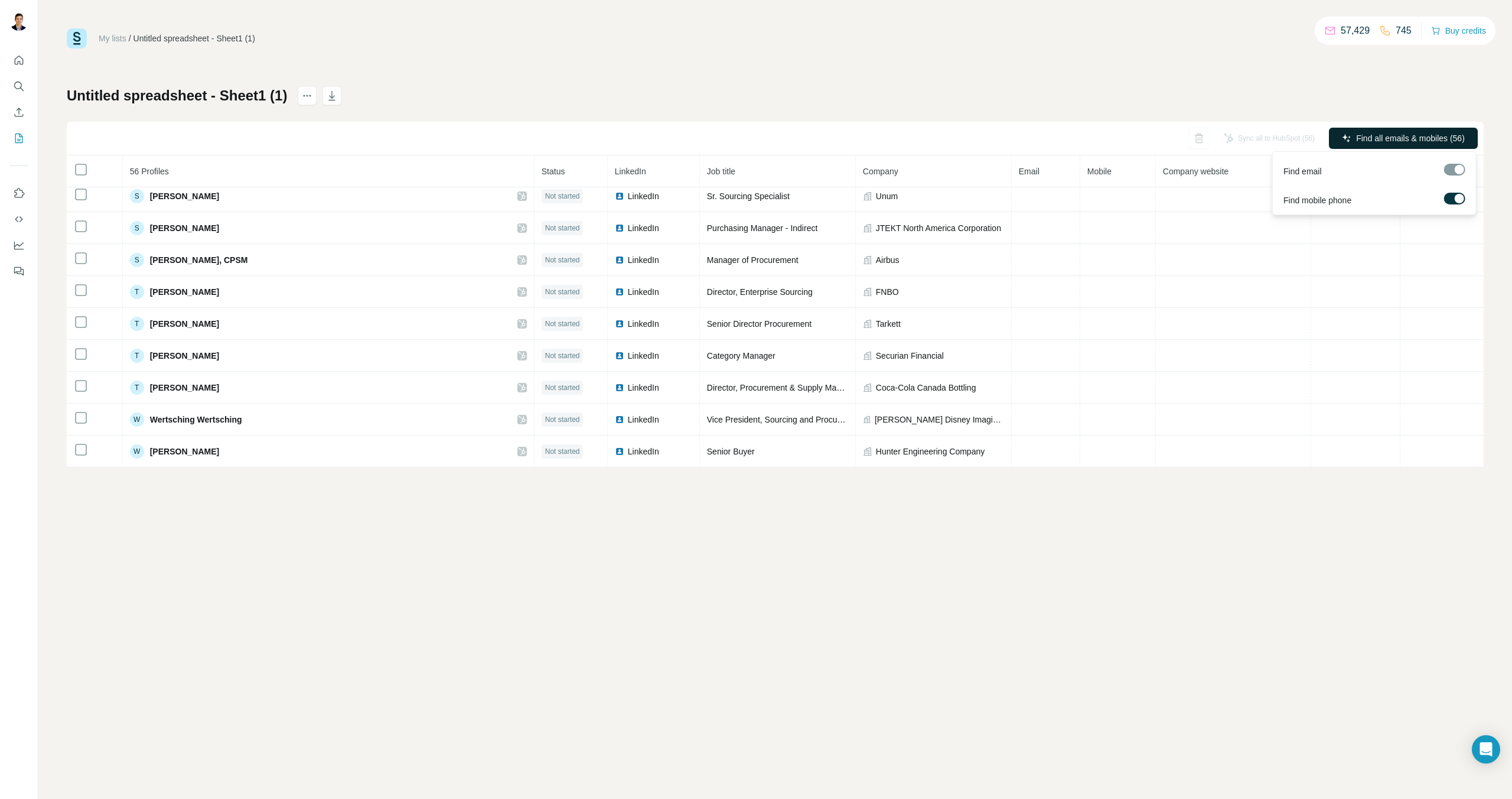
click at [1382, 133] on span "Find all emails & mobiles (56)" at bounding box center [1411, 138] width 109 height 12
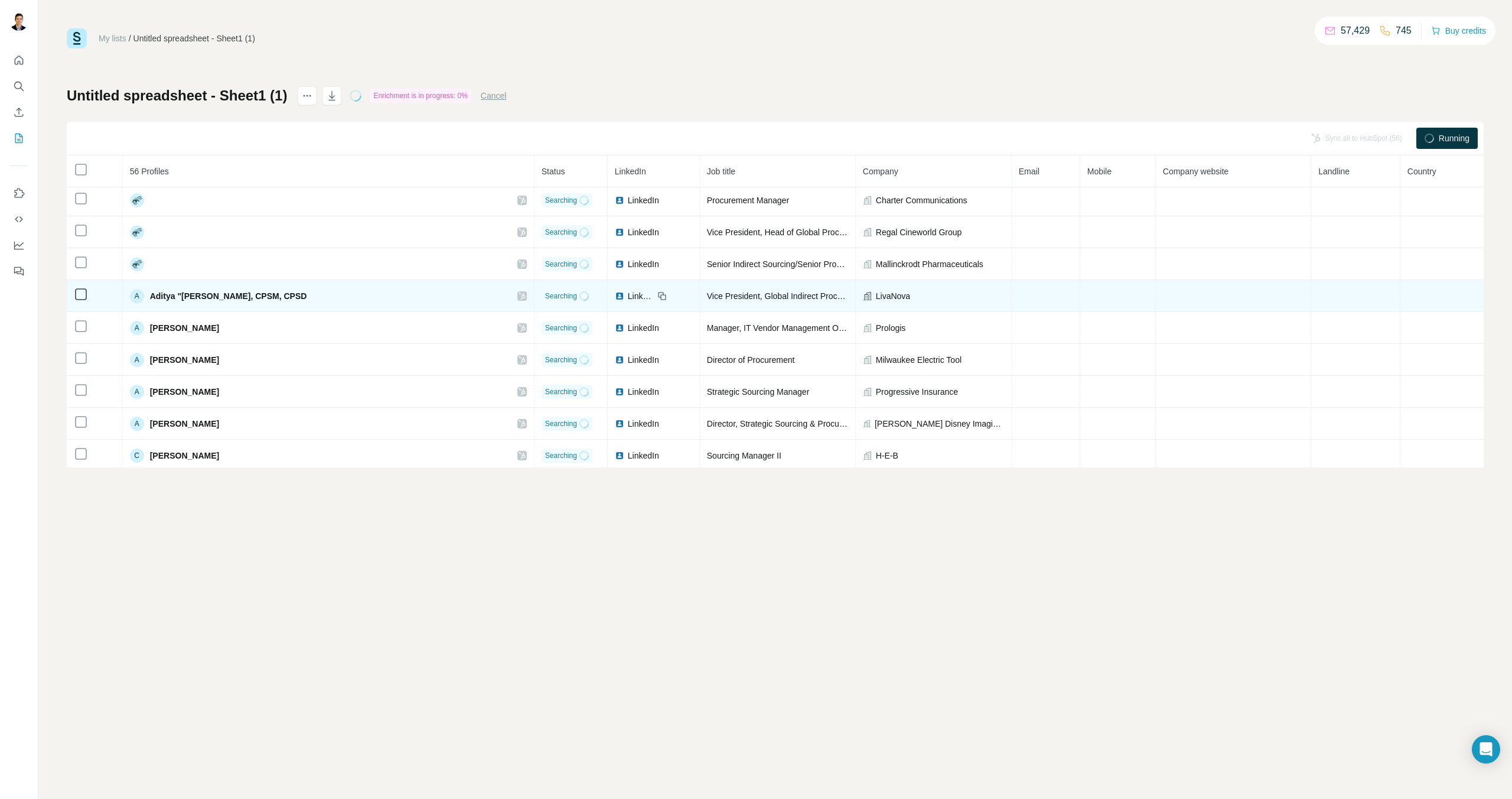
scroll to position [0, 0]
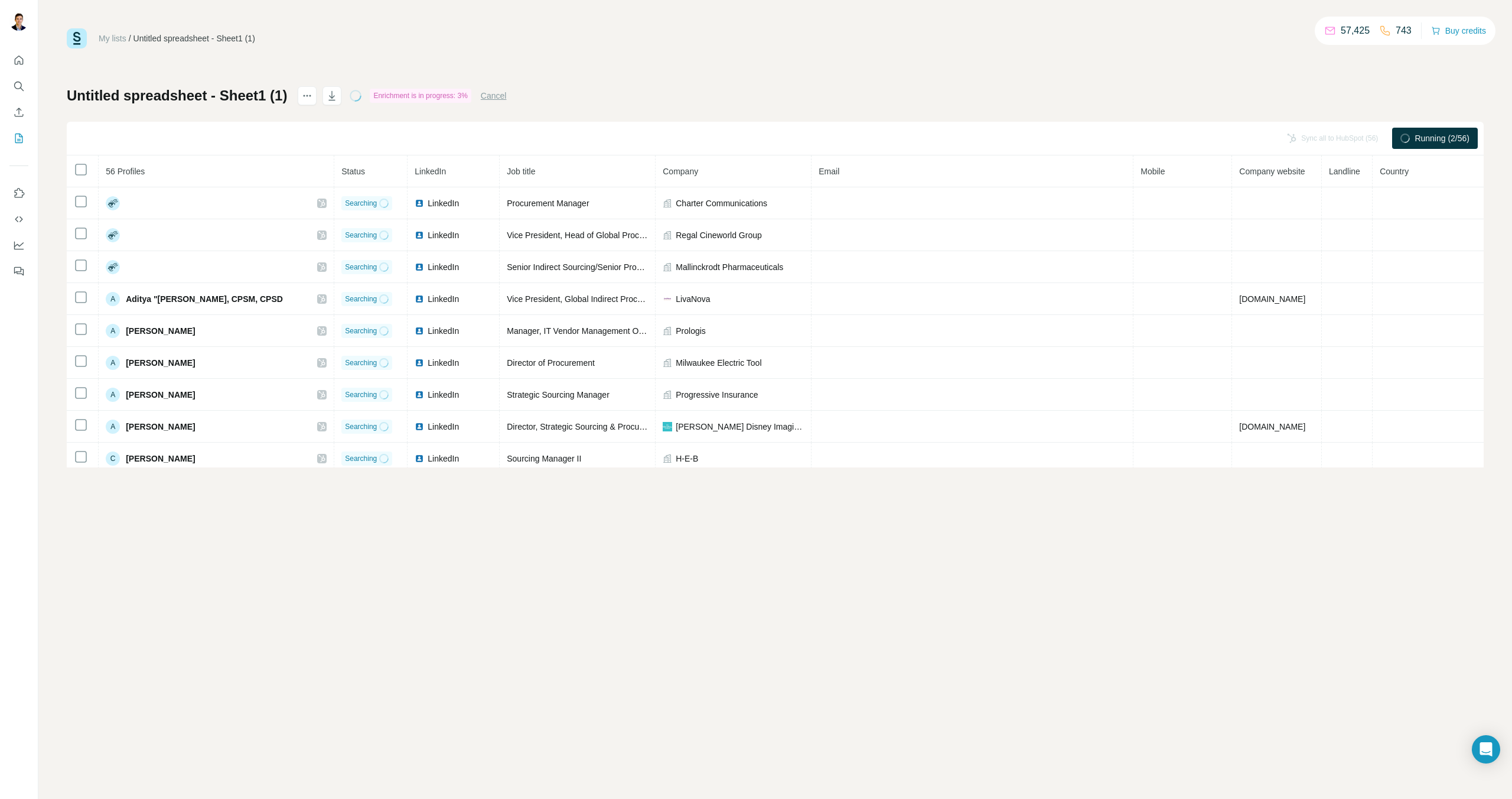
click at [216, 95] on h1 "Untitled spreadsheet - Sheet1 (1)" at bounding box center [176, 95] width 220 height 19
click at [254, 90] on h1 "Untitled spreadsheet - Sheet1 (1)" at bounding box center [176, 95] width 220 height 19
click at [253, 90] on h1 "Untitled spreadsheet - Sheet1 (1)" at bounding box center [176, 95] width 220 height 19
click at [306, 94] on icon "actions" at bounding box center [307, 95] width 12 height 12
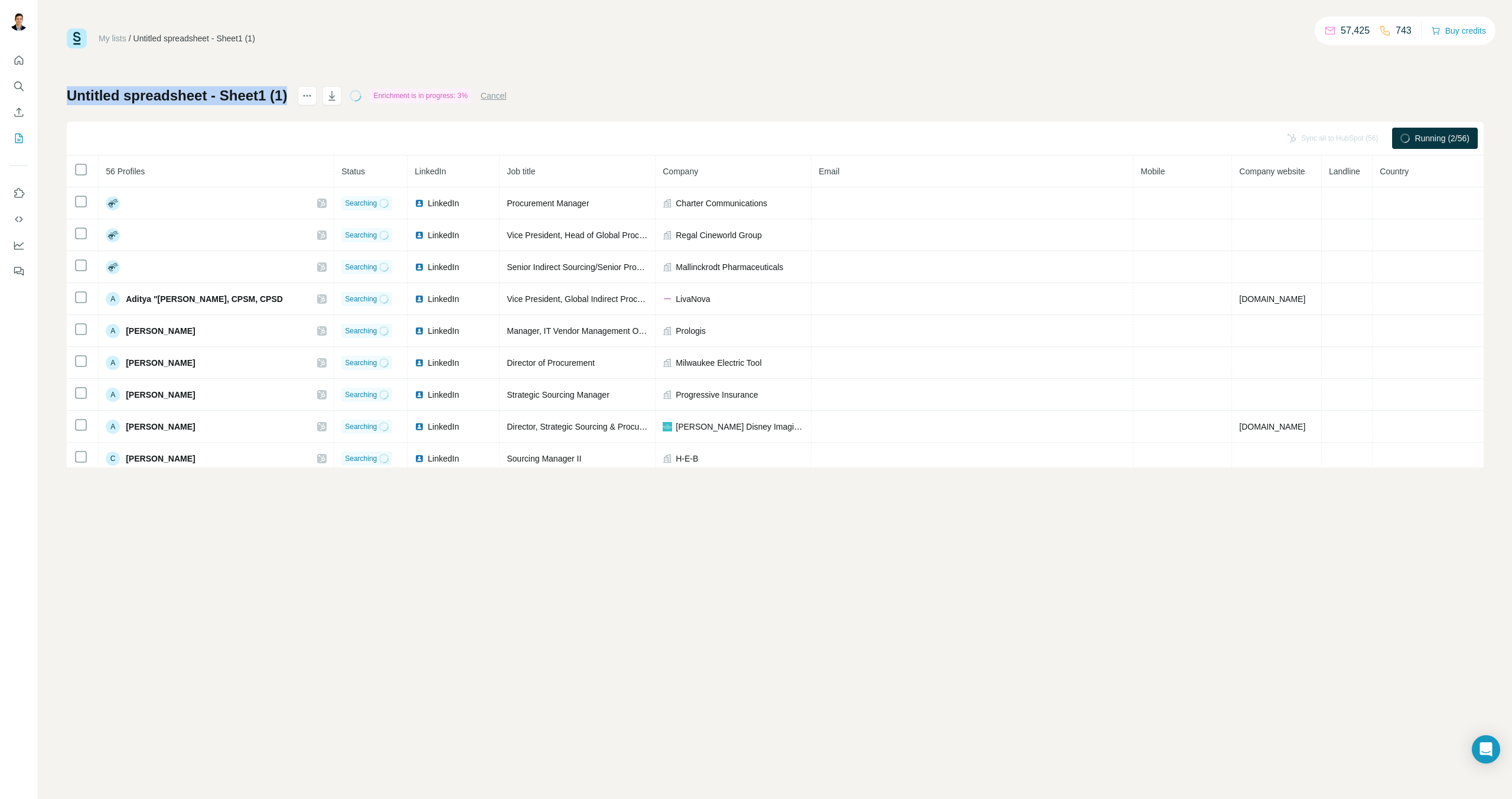
click at [212, 58] on div "My lists / Untitled spreadsheet - Sheet1 (1) 57,425 743 Buy credits Untitled sp…" at bounding box center [775, 247] width 1417 height 439
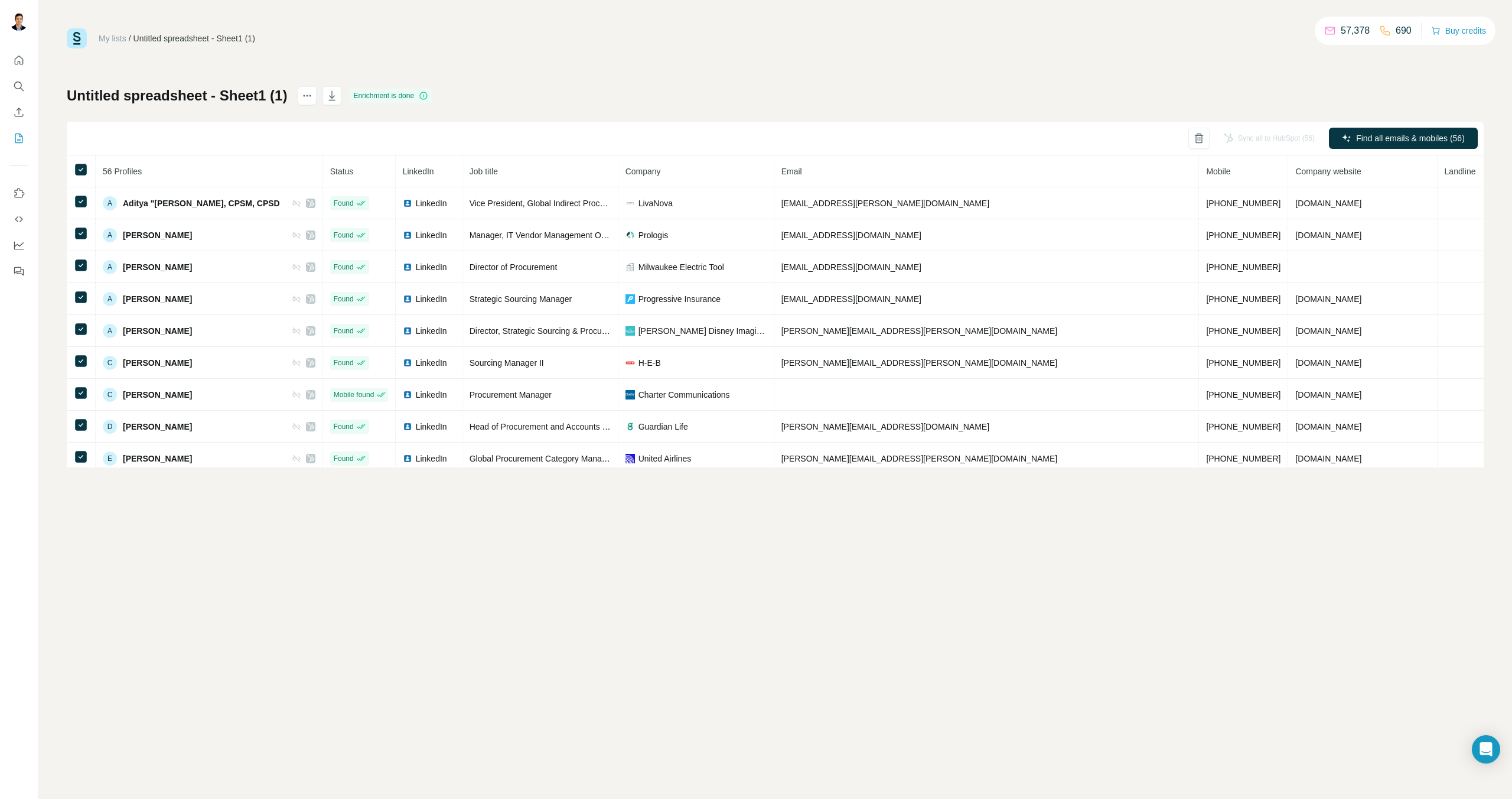
click at [1015, 96] on div "Untitled spreadsheet - Sheet1 (1) Enrichment is done Sync all to HubSpot (56) F…" at bounding box center [775, 277] width 1417 height 381
click at [176, 39] on div "Untitled spreadsheet - Sheet1 (1)" at bounding box center [194, 39] width 122 height 12
click at [309, 92] on icon "actions" at bounding box center [307, 95] width 12 height 12
click at [225, 167] on th "56 Profiles" at bounding box center [209, 171] width 227 height 32
click at [1288, 162] on th "Company website" at bounding box center [1363, 171] width 149 height 32
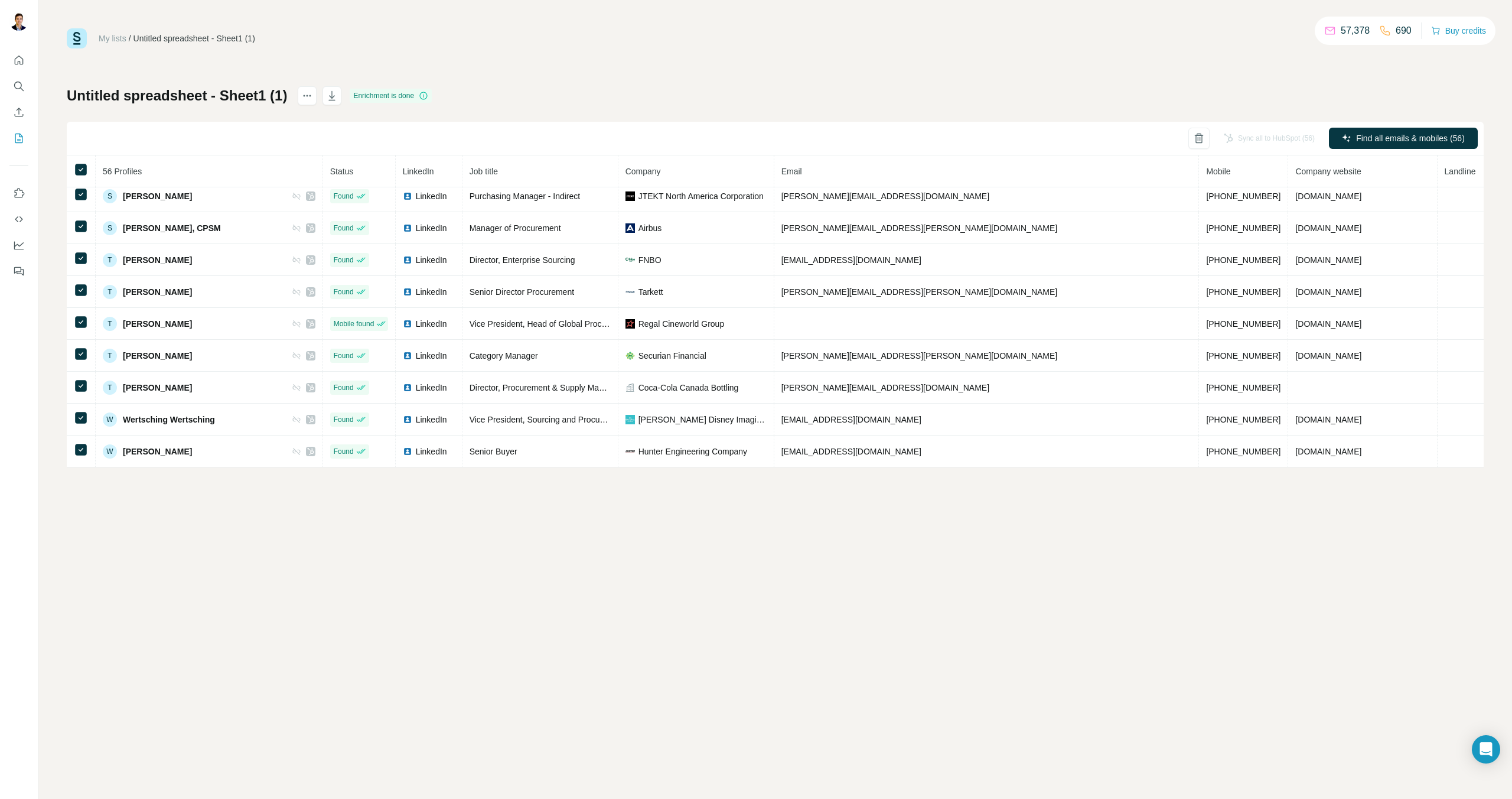
scroll to position [770, 0]
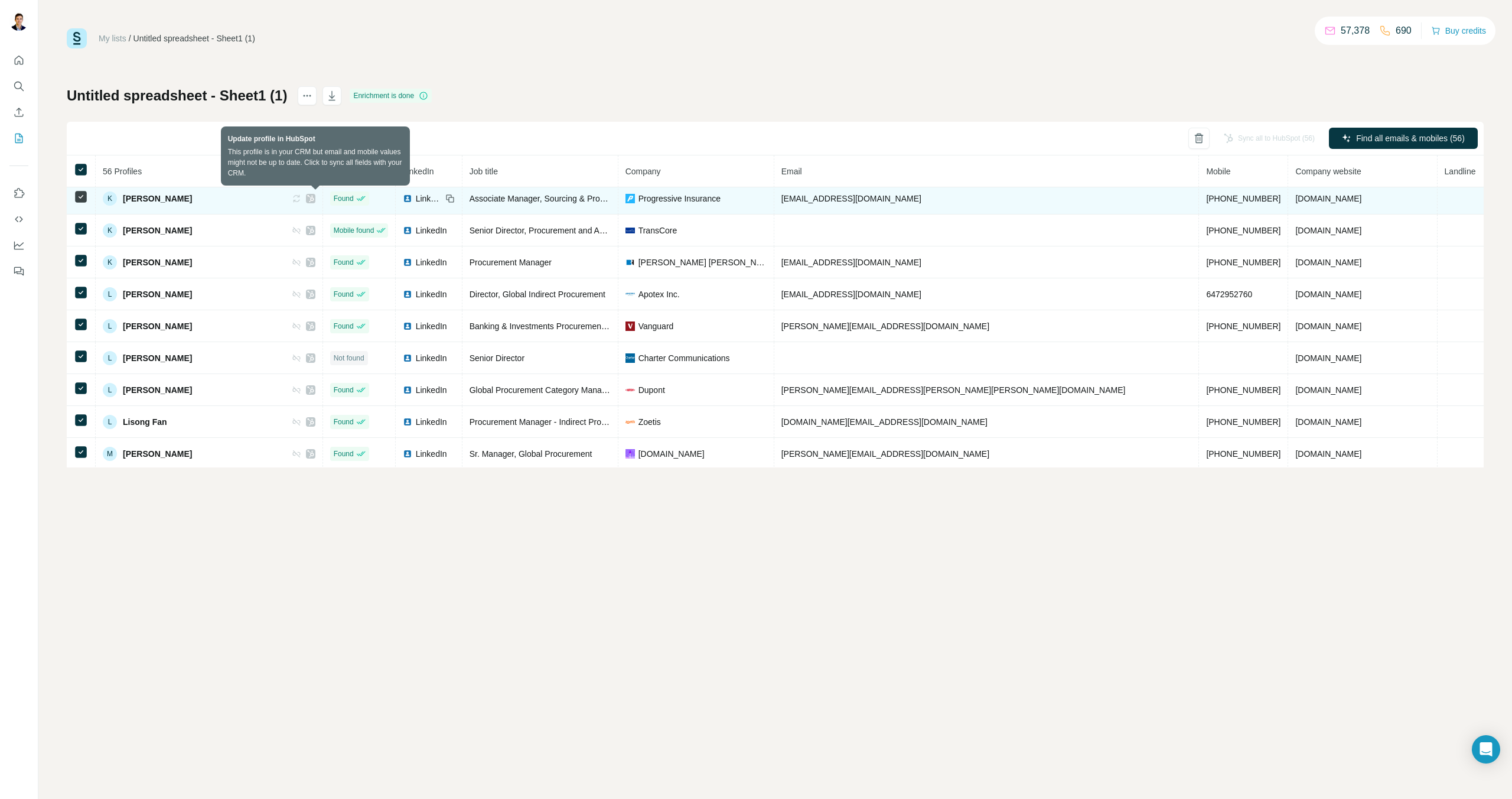
click at [301, 199] on icon at bounding box center [296, 198] width 9 height 9
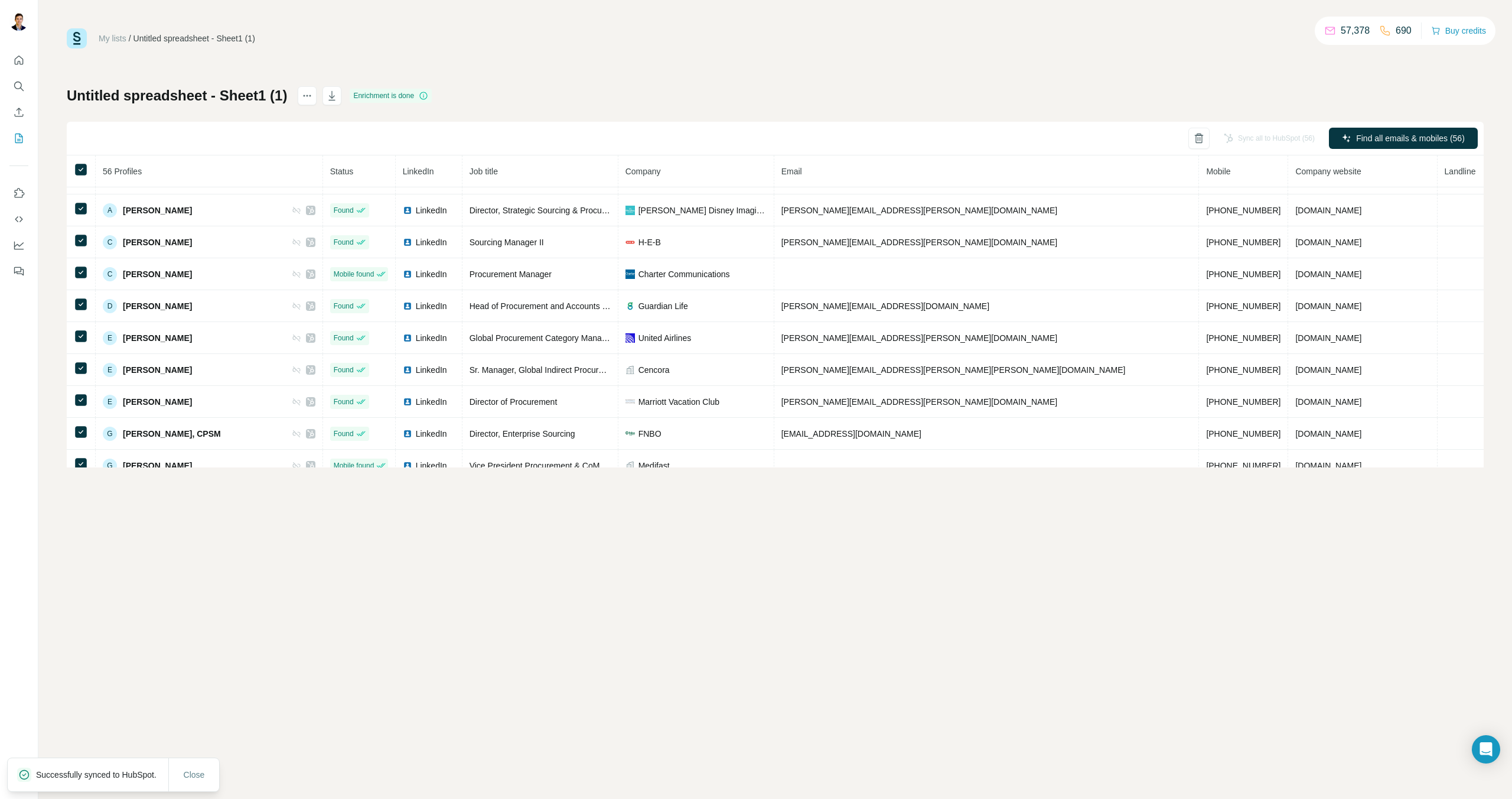
scroll to position [0, 0]
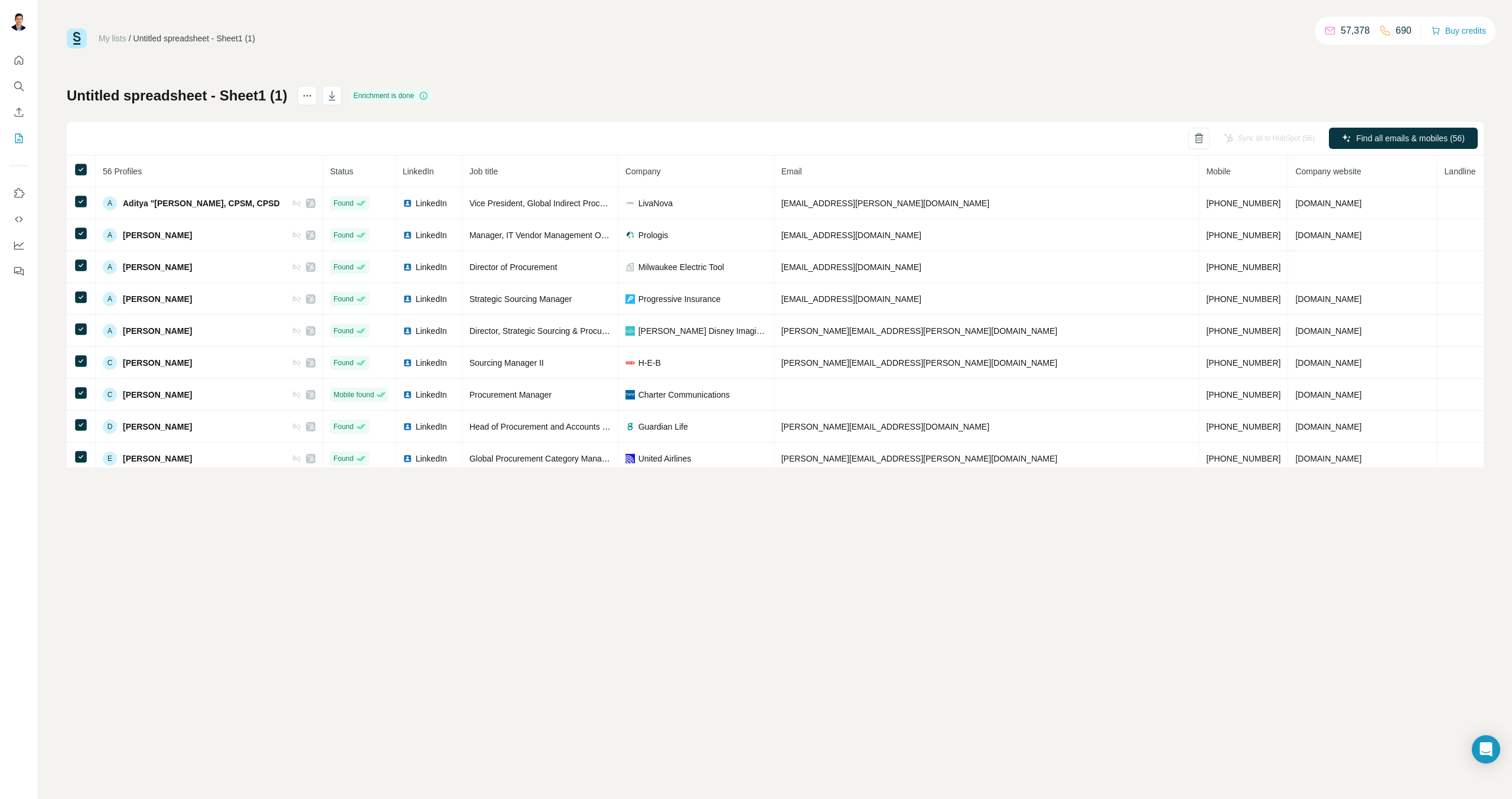
click at [1256, 132] on div "Sync all to HubSpot (56)" at bounding box center [1269, 138] width 107 height 22
click at [1255, 135] on div "Sync all to HubSpot (56)" at bounding box center [1269, 138] width 107 height 22
click at [1256, 135] on div "Sync all to HubSpot (56)" at bounding box center [1269, 138] width 107 height 22
click at [1256, 141] on div "Sync all to HubSpot (56)" at bounding box center [1269, 138] width 107 height 22
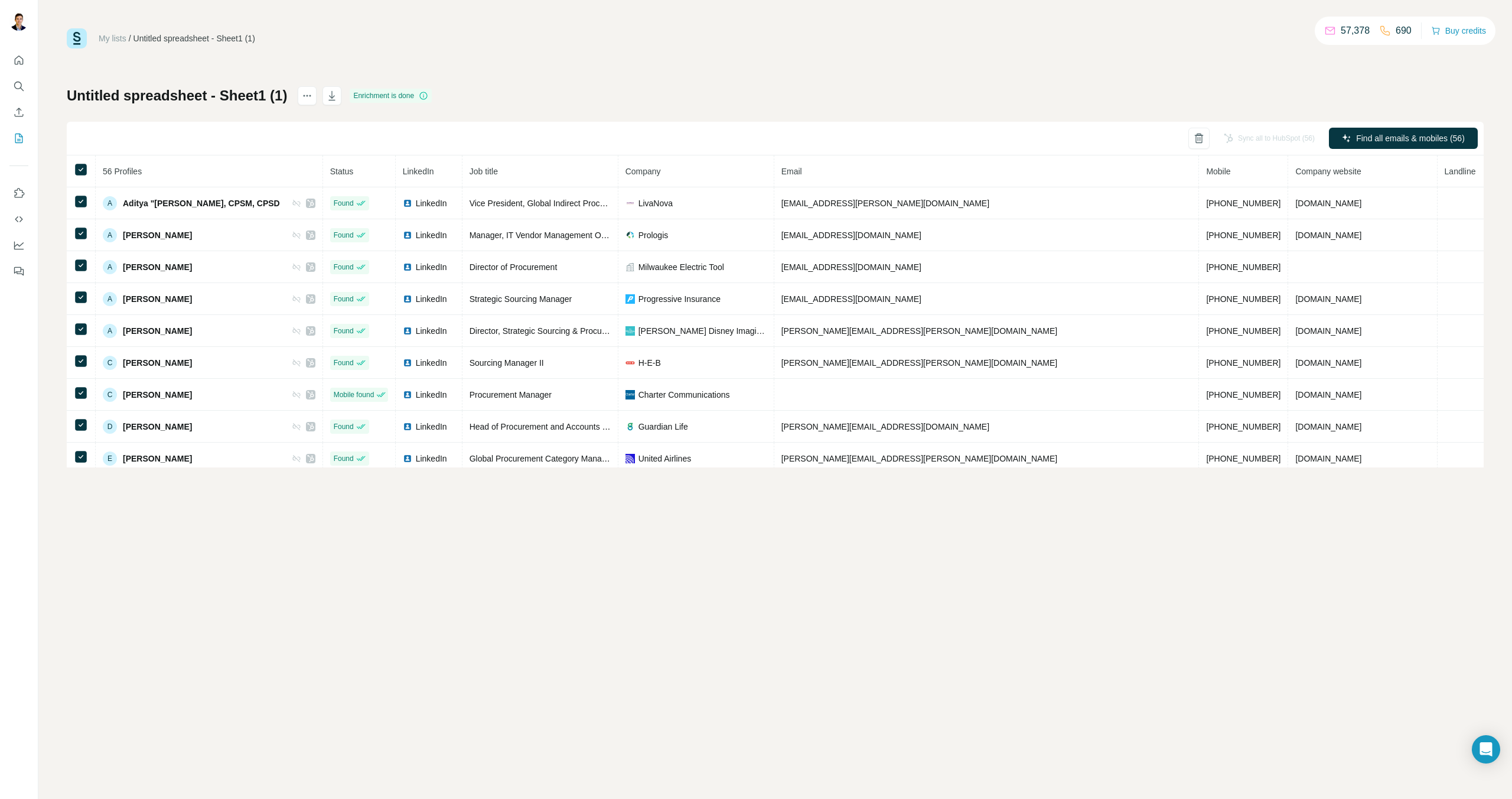
click at [450, 177] on th "LinkedIn" at bounding box center [429, 171] width 67 height 32
click at [434, 174] on span "LinkedIn" at bounding box center [418, 171] width 31 height 9
drag, startPoint x: 67, startPoint y: 95, endPoint x: 284, endPoint y: 105, distance: 217.2
click at [284, 105] on div "Untitled spreadsheet - Sheet1 (1) Enrichment is done Sync all to HubSpot (56) F…" at bounding box center [775, 277] width 1417 height 381
copy h1 "Untitled spreadsheet - Sheet1 (1)"
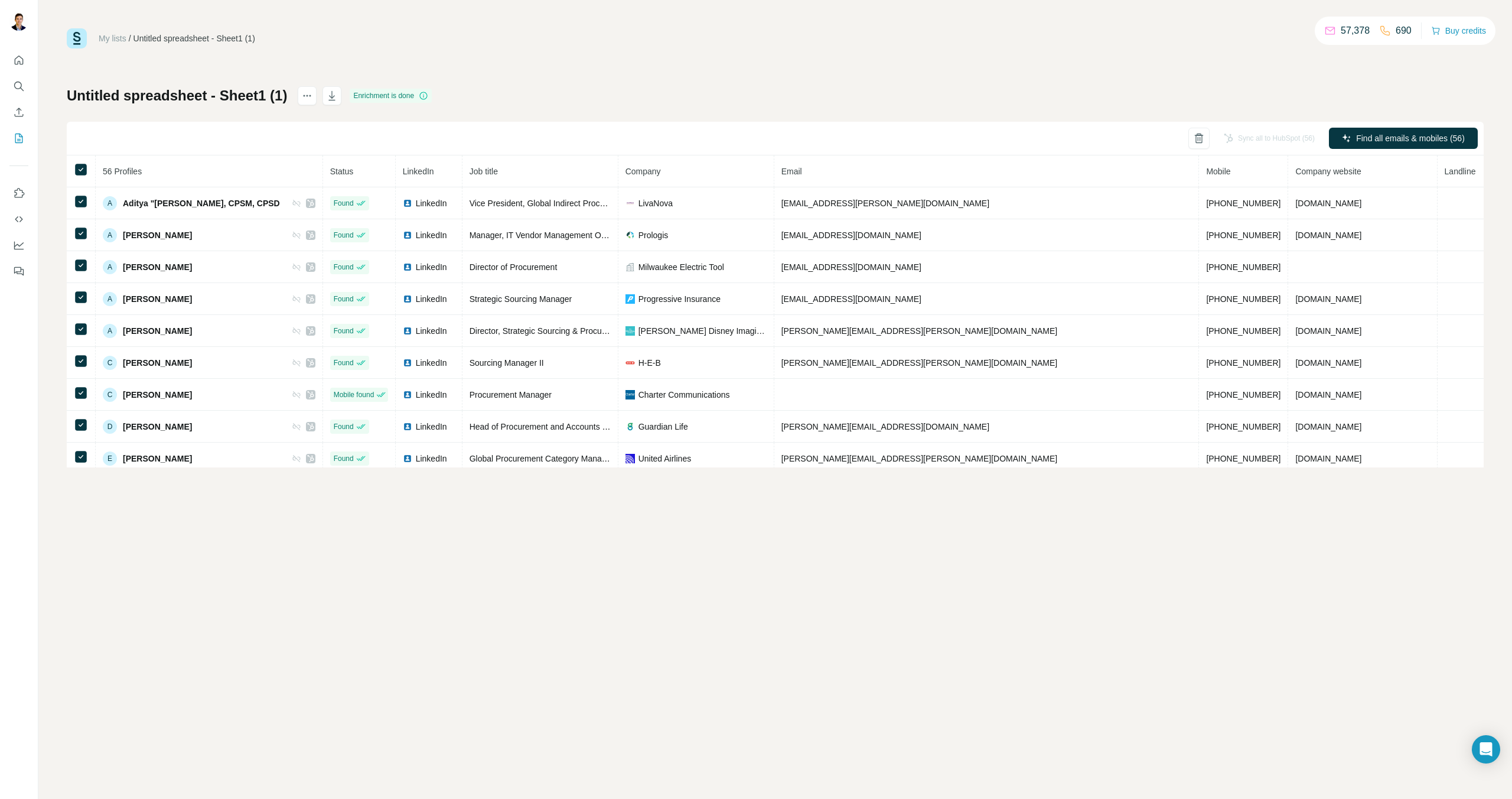
click at [1257, 129] on div "Sync all to HubSpot (56)" at bounding box center [1269, 138] width 107 height 22
click at [1254, 137] on div "Sync all to HubSpot (56)" at bounding box center [1269, 138] width 107 height 22
click at [1253, 139] on div "Sync all to HubSpot (56)" at bounding box center [1269, 138] width 107 height 22
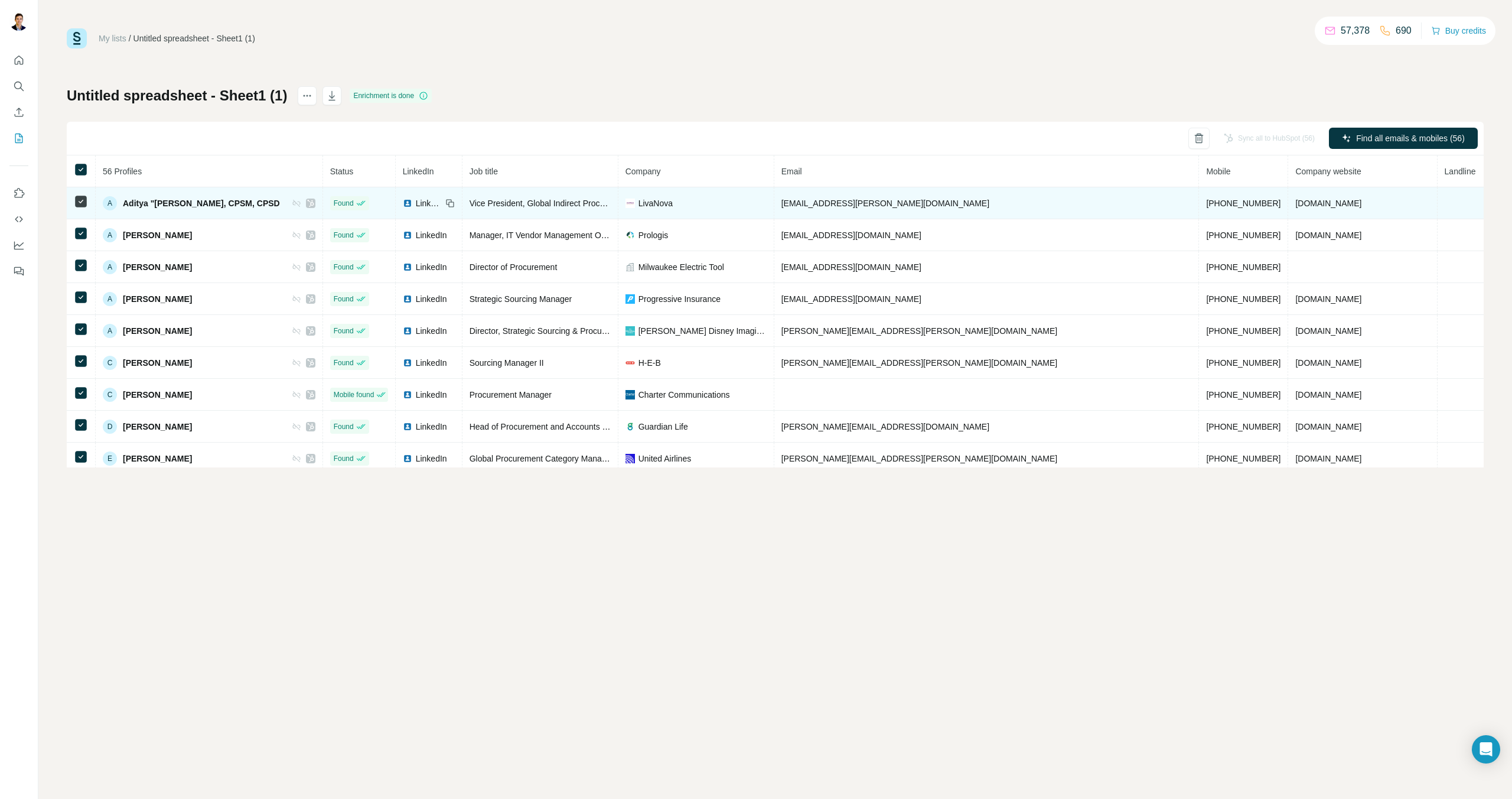
click at [1288, 188] on td "[DOMAIN_NAME]" at bounding box center [1363, 203] width 149 height 32
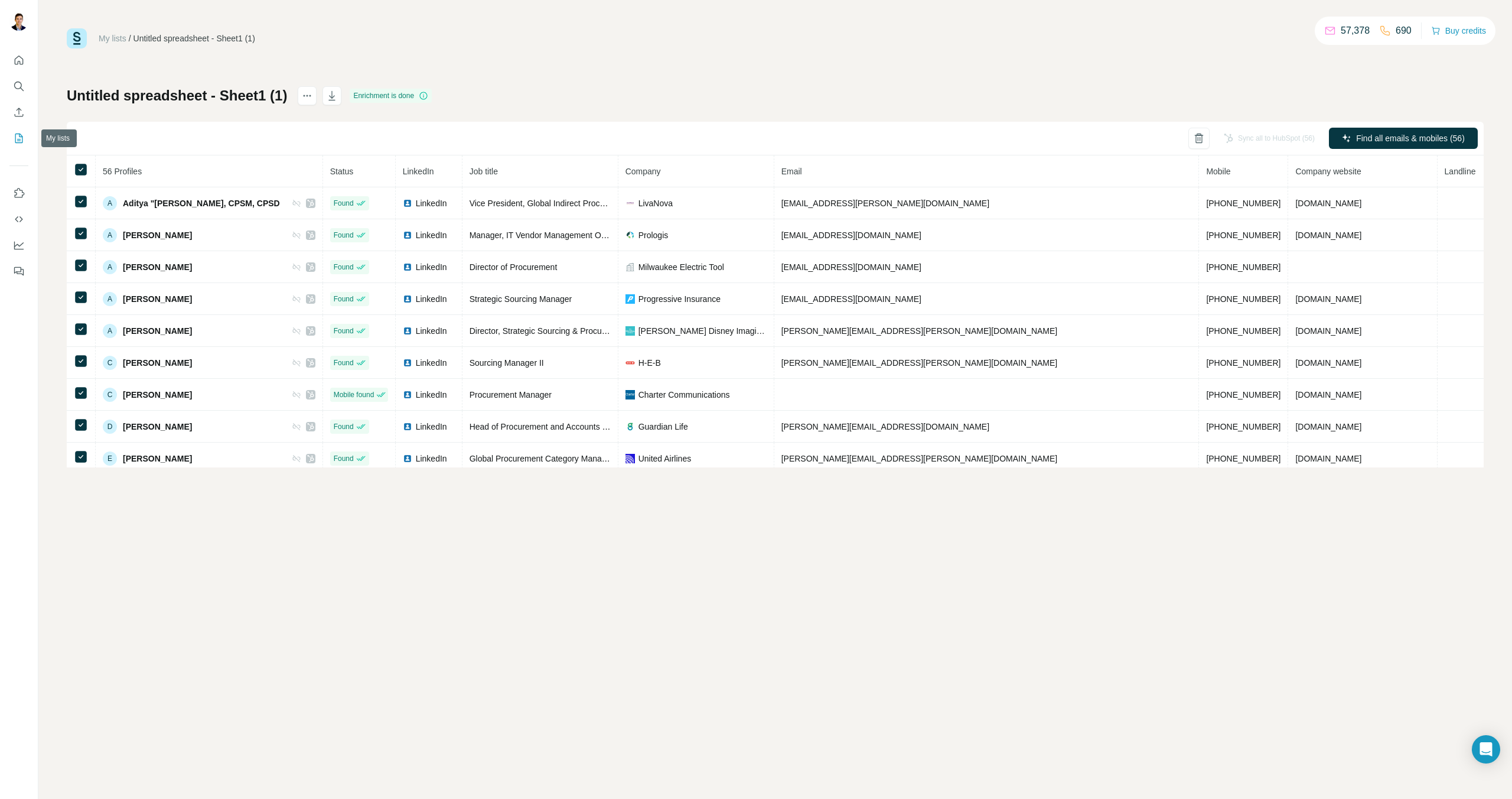
click at [16, 143] on icon "My lists" at bounding box center [19, 138] width 8 height 9
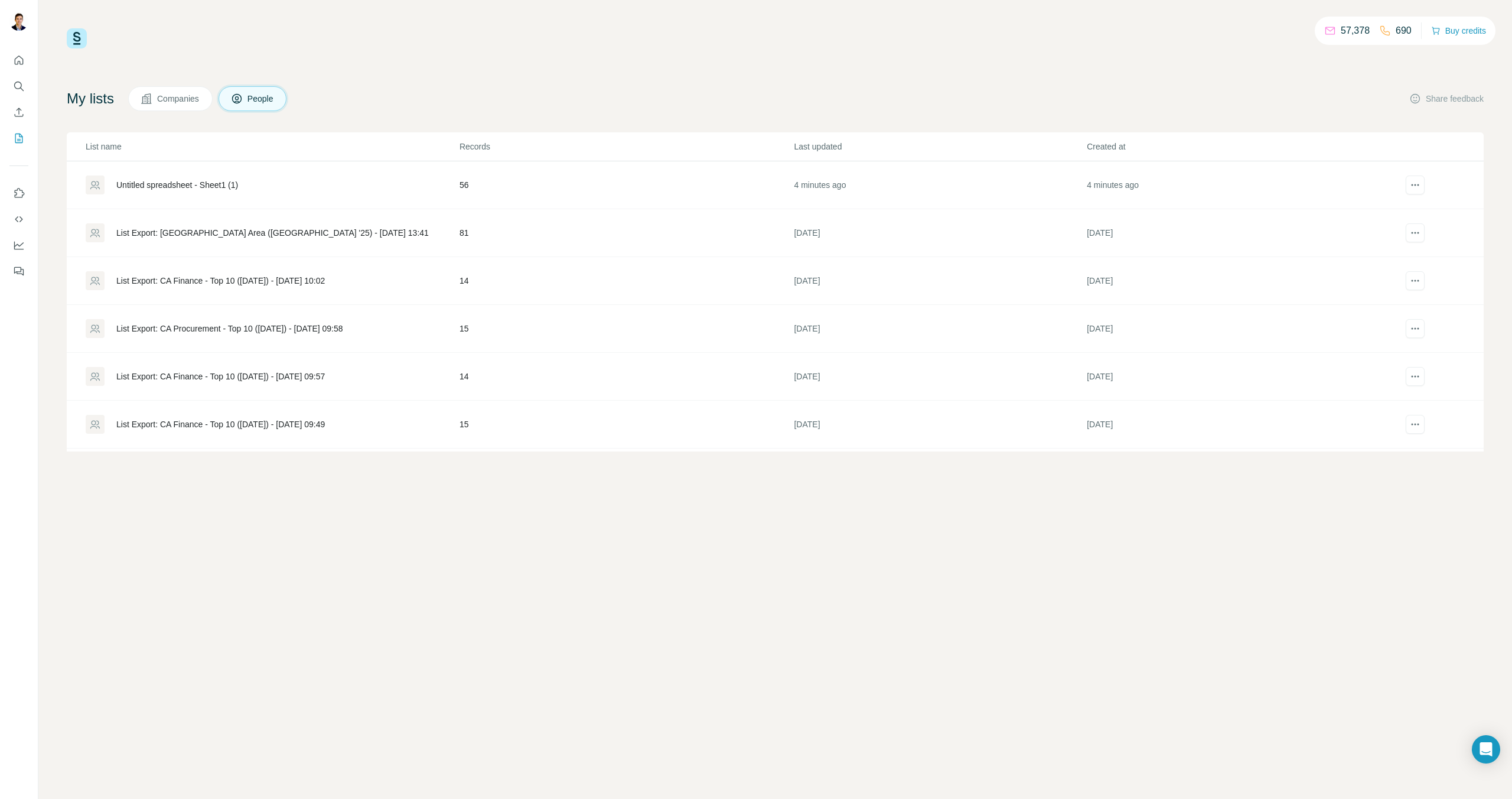
click at [322, 182] on div "Untitled spreadsheet - Sheet1 (1)" at bounding box center [272, 184] width 373 height 19
click at [1412, 182] on icon "actions" at bounding box center [1415, 185] width 12 height 12
click at [195, 179] on div "Untitled spreadsheet - Sheet1 (1)" at bounding box center [177, 185] width 122 height 12
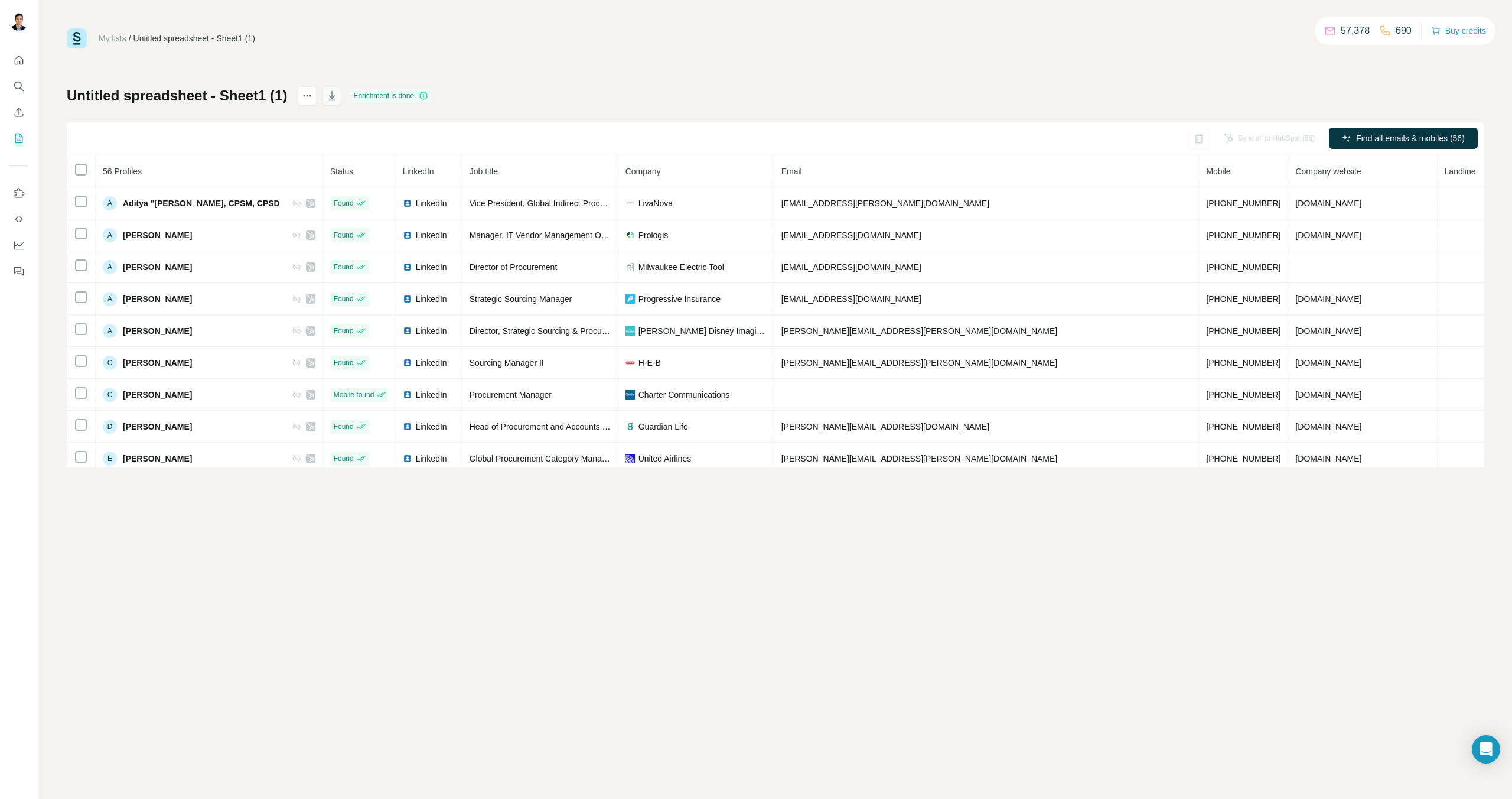
click at [333, 100] on icon "button" at bounding box center [332, 95] width 7 height 9
click at [14, 107] on icon "Enrich CSV" at bounding box center [19, 112] width 12 height 12
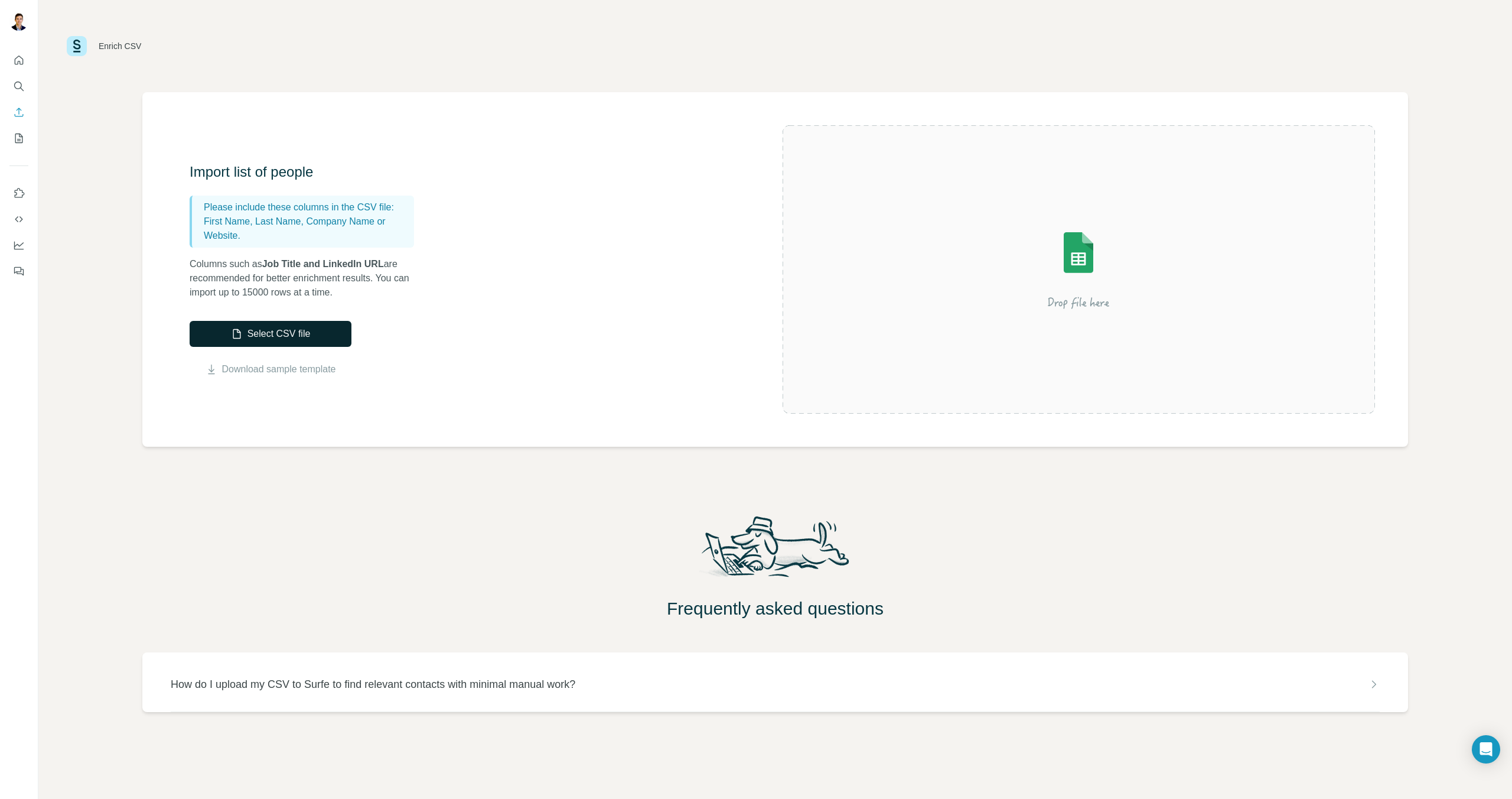
click at [318, 334] on button "Select CSV file" at bounding box center [271, 334] width 162 height 26
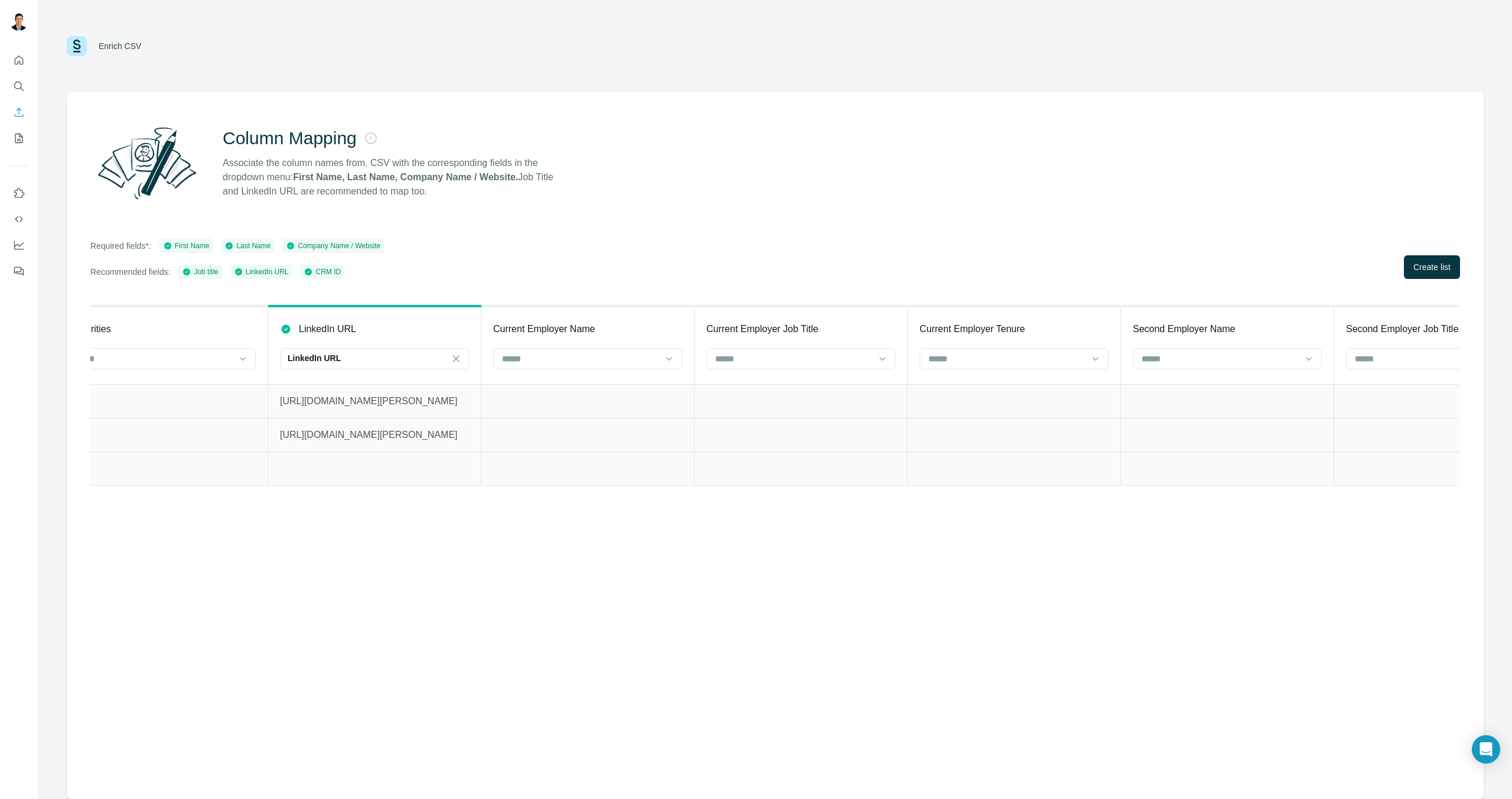
scroll to position [0, 3675]
click at [328, 359] on div "LinkedIn URL" at bounding box center [354, 358] width 160 height 12
click at [429, 539] on div "Column Mapping Associate the column names from. CSV with the corresponding fiel…" at bounding box center [775, 445] width 1417 height 707
click at [1436, 262] on span "Create list" at bounding box center [1432, 267] width 37 height 12
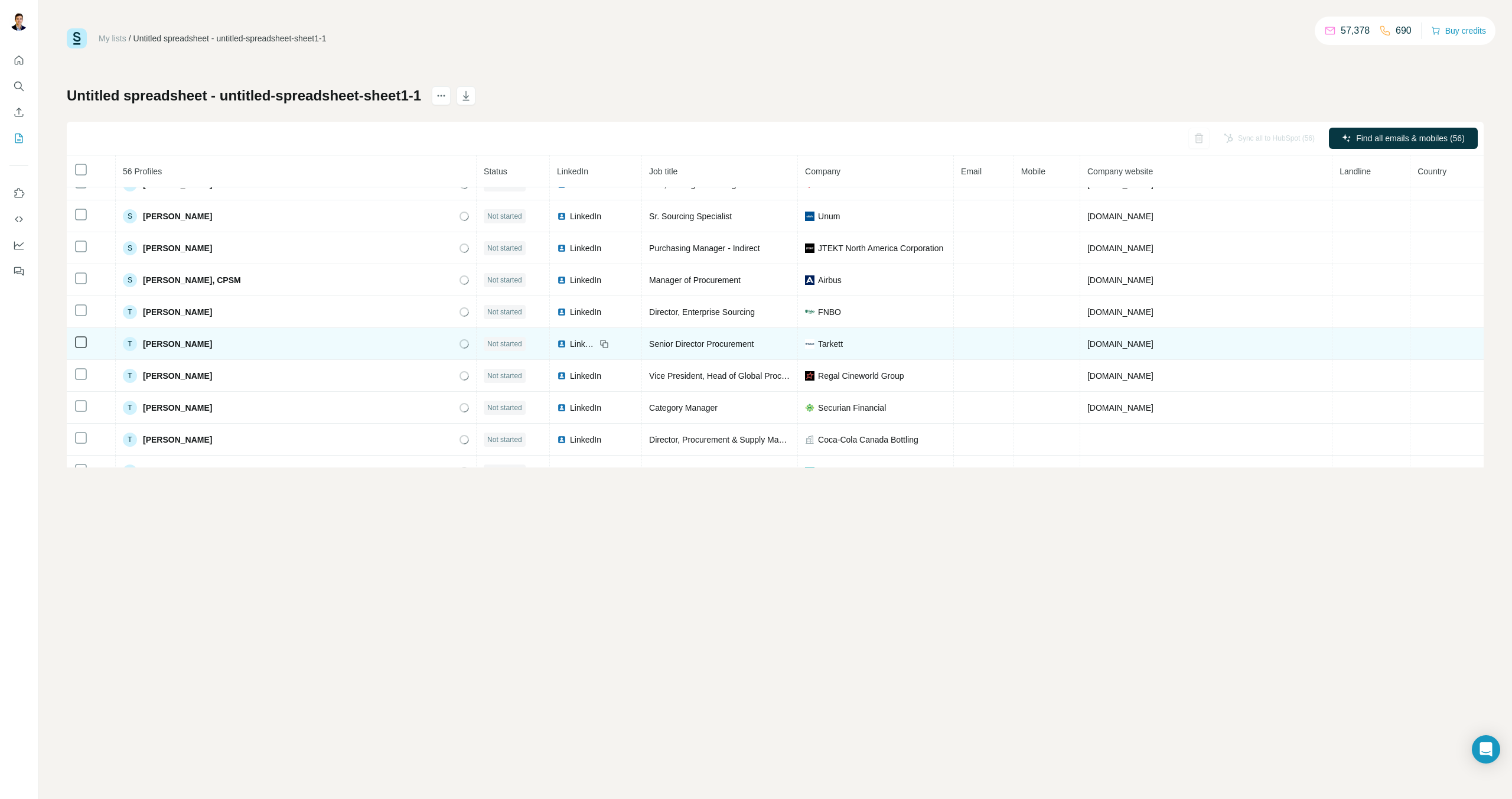
scroll to position [1506, 0]
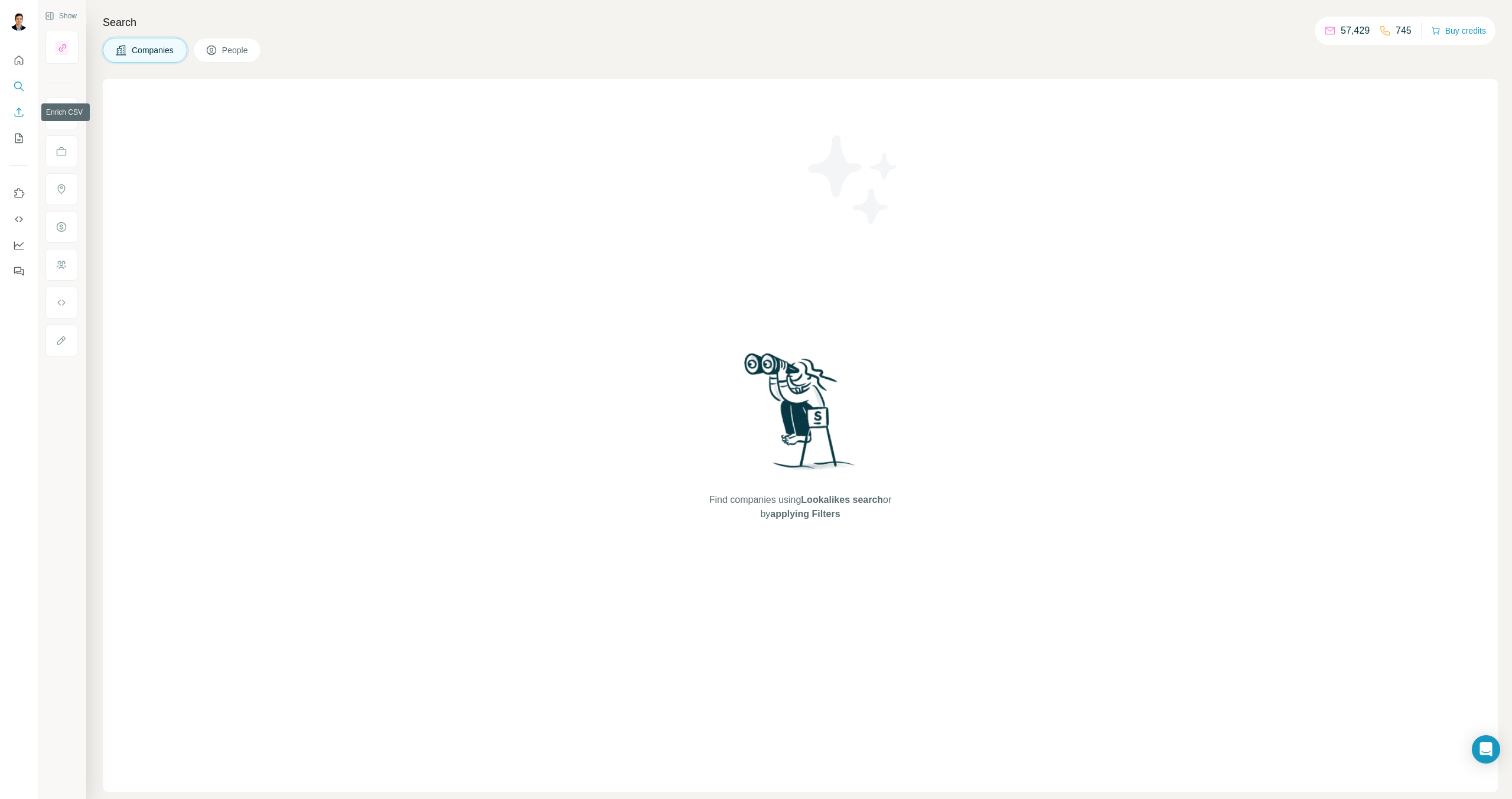
click at [17, 118] on button "Enrich CSV" at bounding box center [18, 112] width 19 height 22
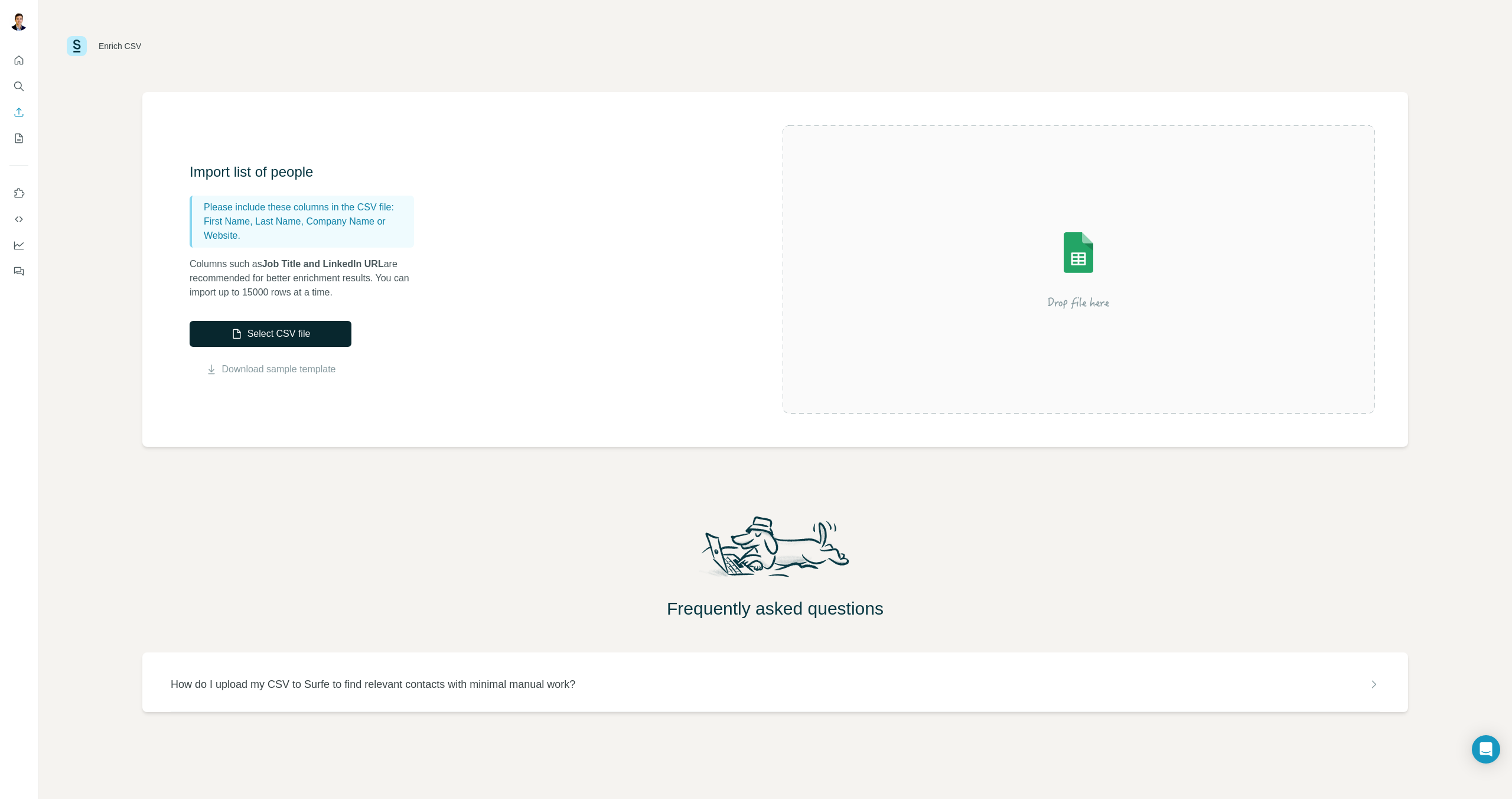
click at [278, 335] on button "Select CSV file" at bounding box center [271, 334] width 162 height 26
click at [270, 330] on button "Select CSV file" at bounding box center [271, 334] width 162 height 26
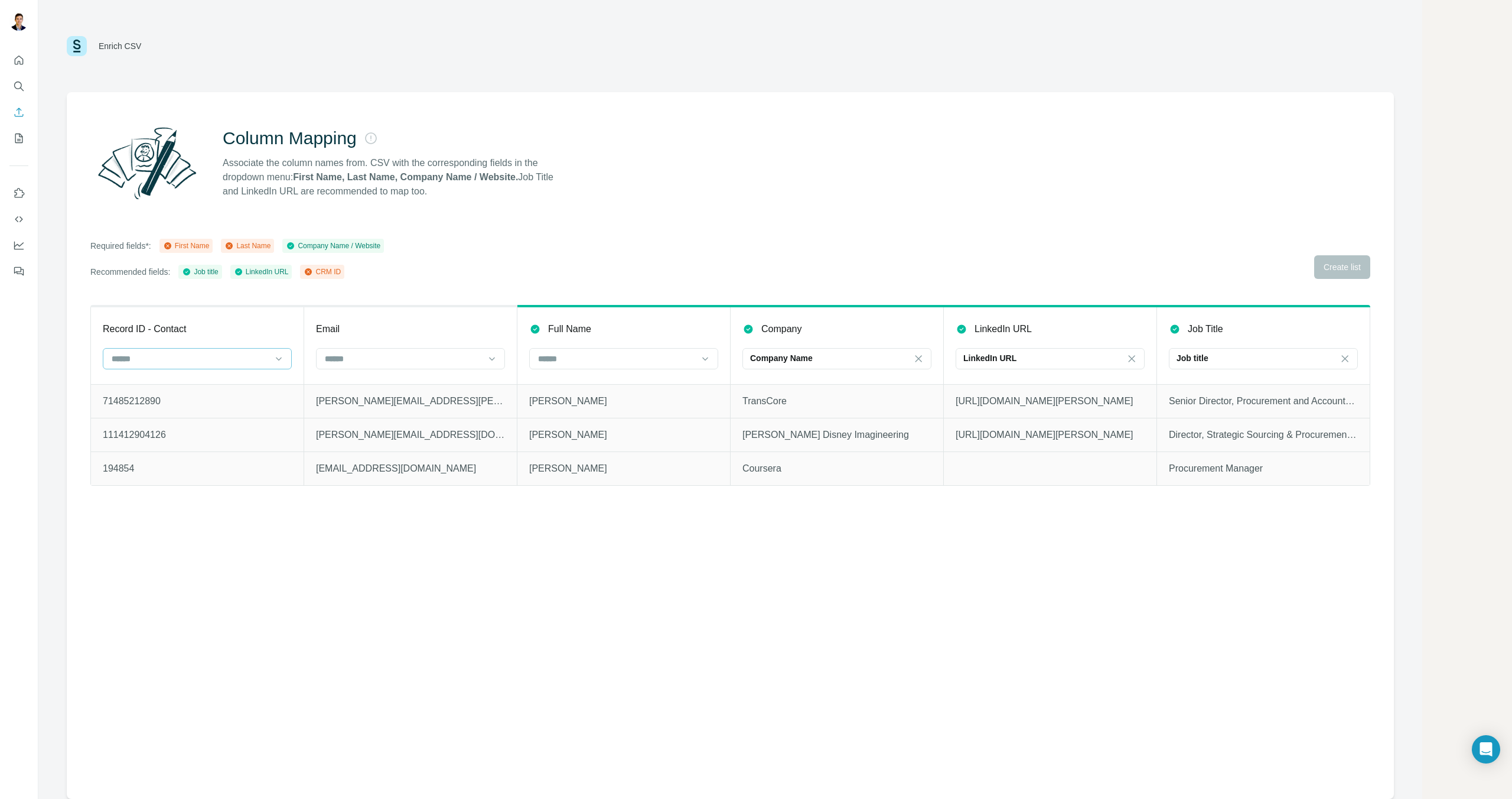
click at [249, 365] on input at bounding box center [190, 359] width 160 height 13
click at [244, 443] on div "CRM ID" at bounding box center [197, 449] width 169 height 12
click at [437, 360] on input at bounding box center [403, 359] width 160 height 13
click at [443, 309] on th "Email" at bounding box center [411, 345] width 213 height 78
click at [445, 356] on input at bounding box center [403, 359] width 160 height 13
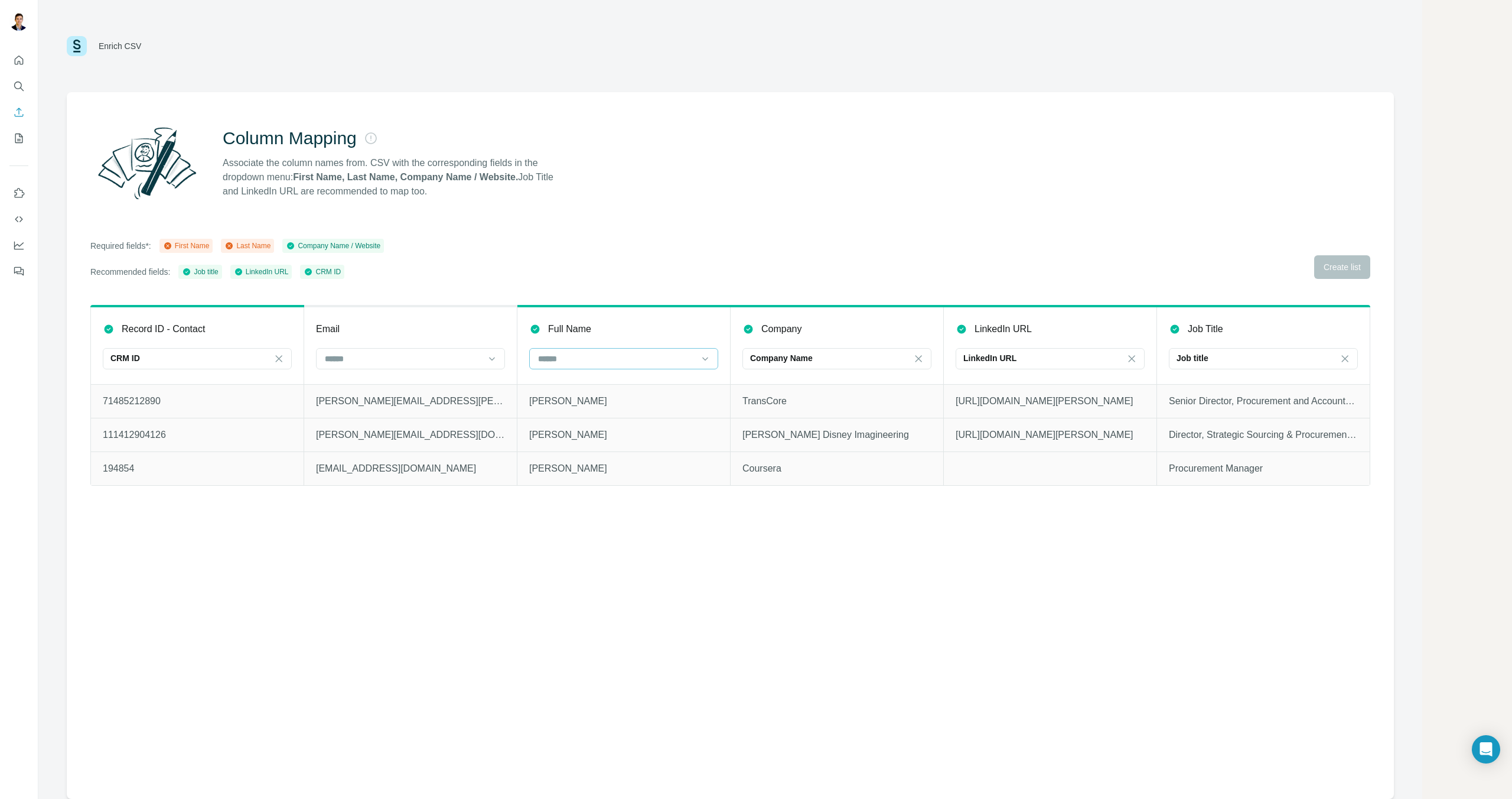
click at [579, 360] on input at bounding box center [616, 359] width 160 height 13
click at [408, 326] on div "Email" at bounding box center [410, 329] width 189 height 14
click at [488, 358] on icon at bounding box center [492, 358] width 12 height 12
click at [632, 364] on input at bounding box center [616, 359] width 160 height 13
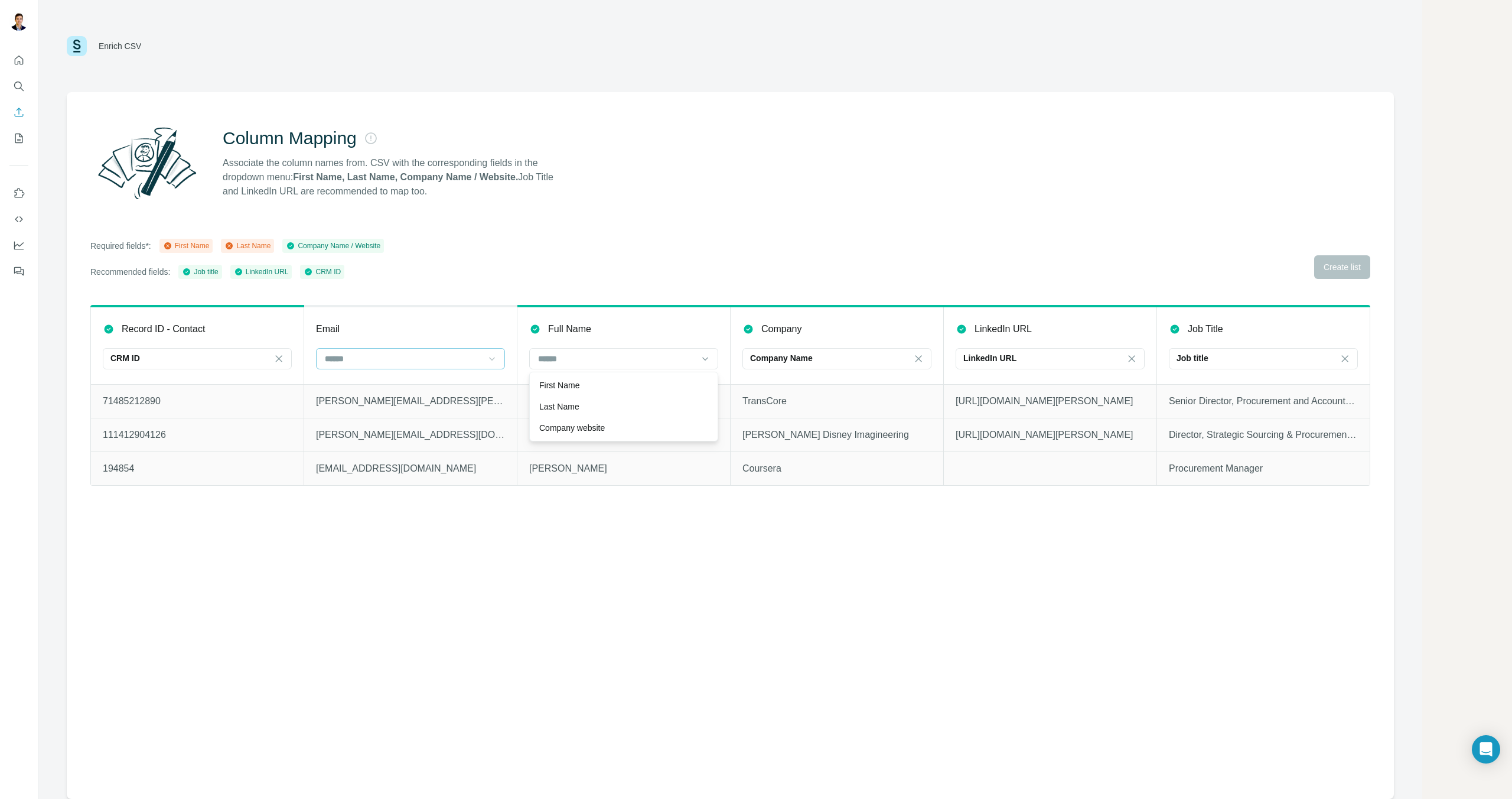
click at [435, 286] on div "Column Mapping Associate the column names from. CSV with the corresponding fiel…" at bounding box center [730, 445] width 1327 height 707
click at [197, 250] on div "First Name" at bounding box center [186, 246] width 46 height 10
click at [192, 248] on div "First Name" at bounding box center [186, 246] width 46 height 10
click at [250, 245] on div "Last Name" at bounding box center [247, 246] width 46 height 10
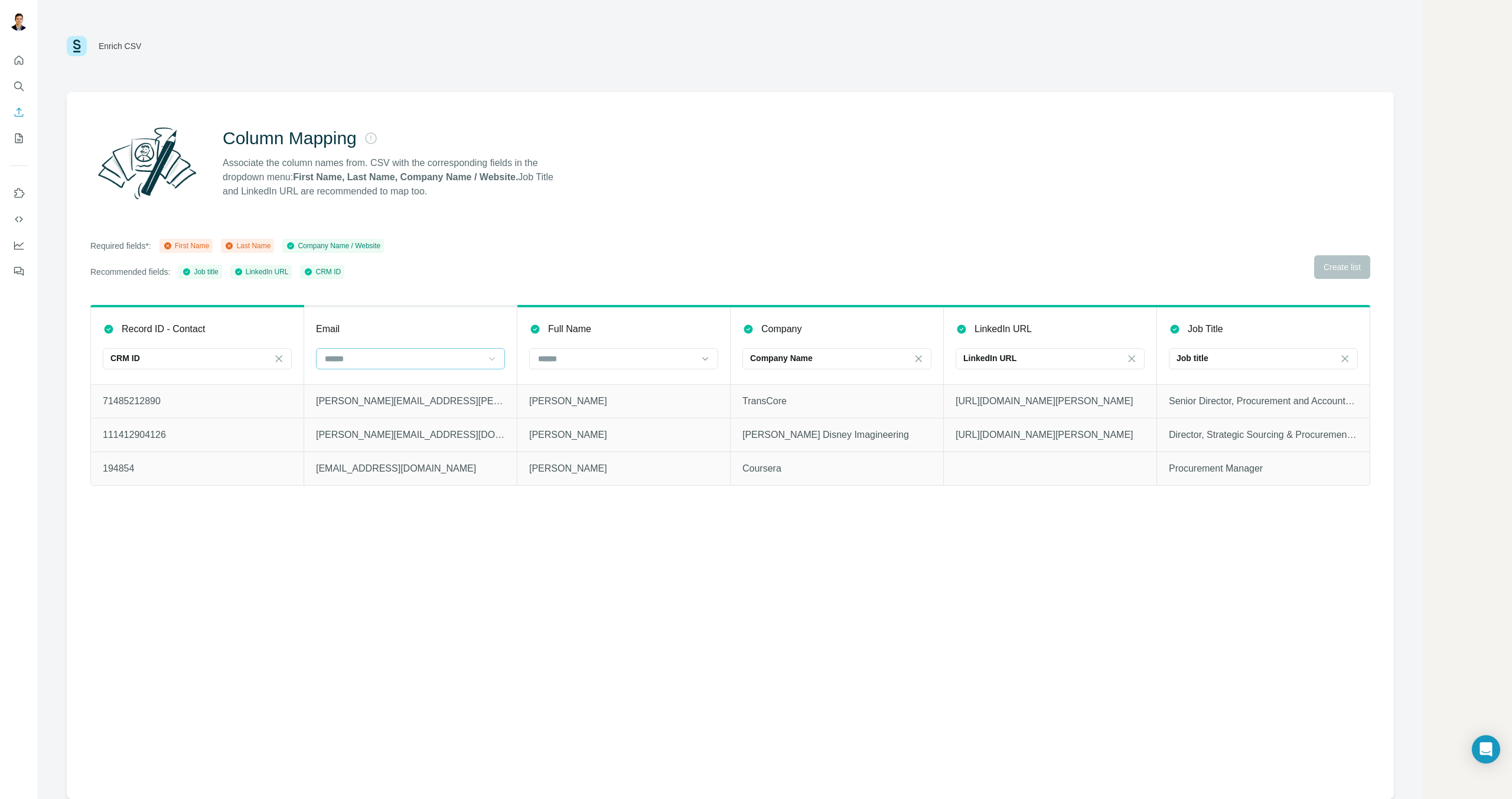
click at [248, 246] on div "Last Name" at bounding box center [247, 246] width 46 height 10
